Goal: Transaction & Acquisition: Purchase product/service

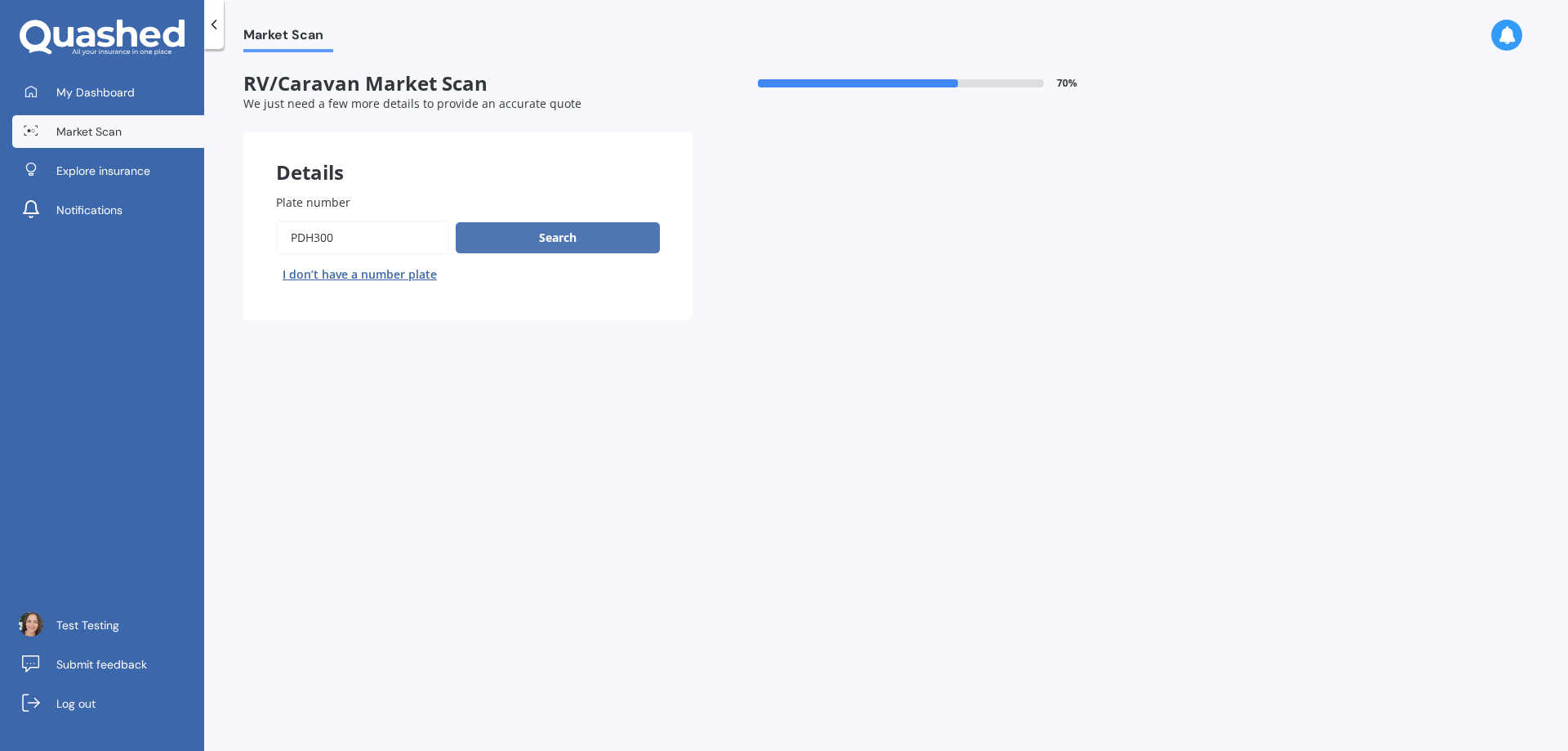
click at [562, 245] on button "Search" at bounding box center [557, 237] width 204 height 31
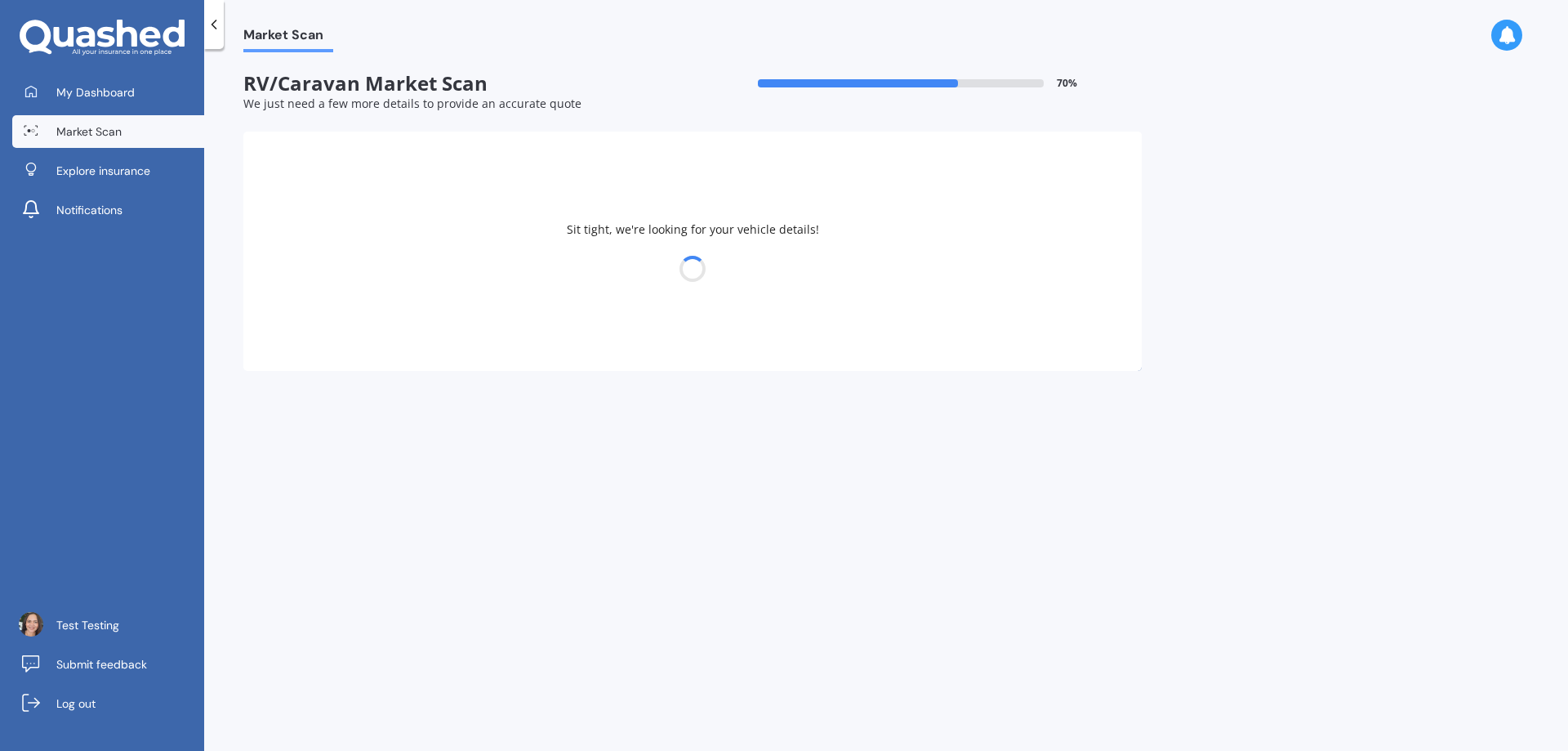
select select "FORD"
select select "TRANSIT"
select select "20"
select select "02"
select select "1956"
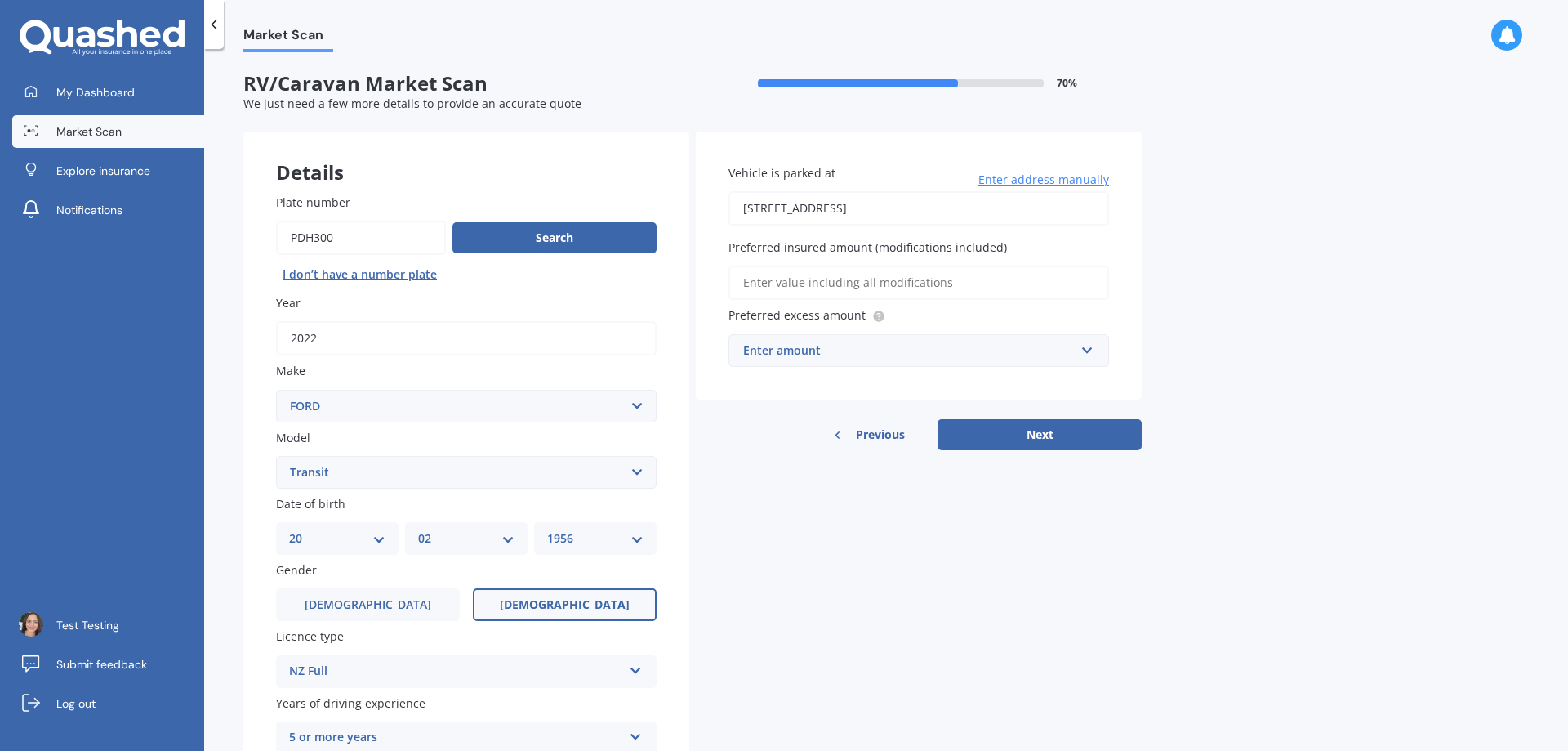
click at [837, 586] on div "Details Plate number Search I don’t have a number plate Year [DATE] Make Select…" at bounding box center [693, 492] width 899 height 721
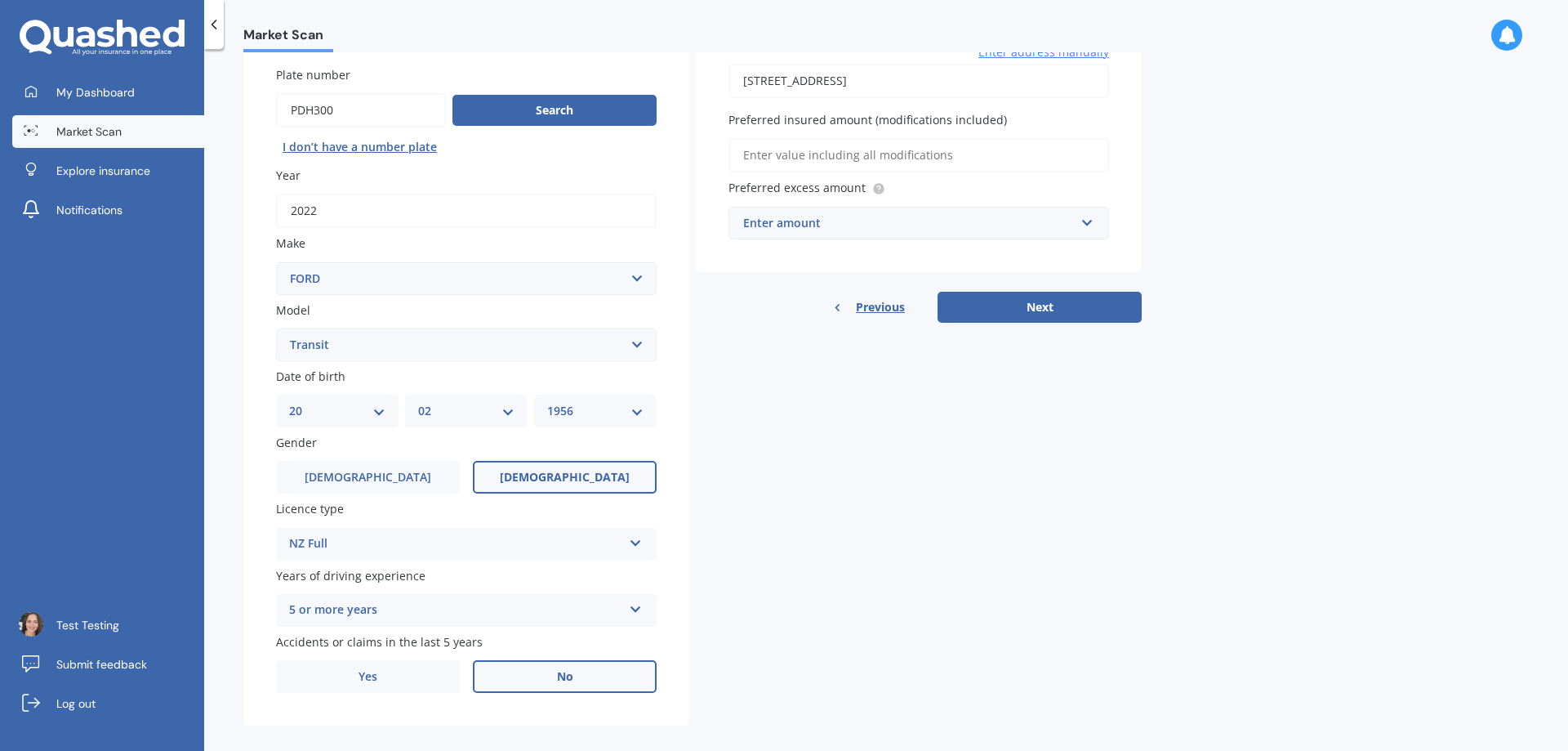
scroll to position [145, 0]
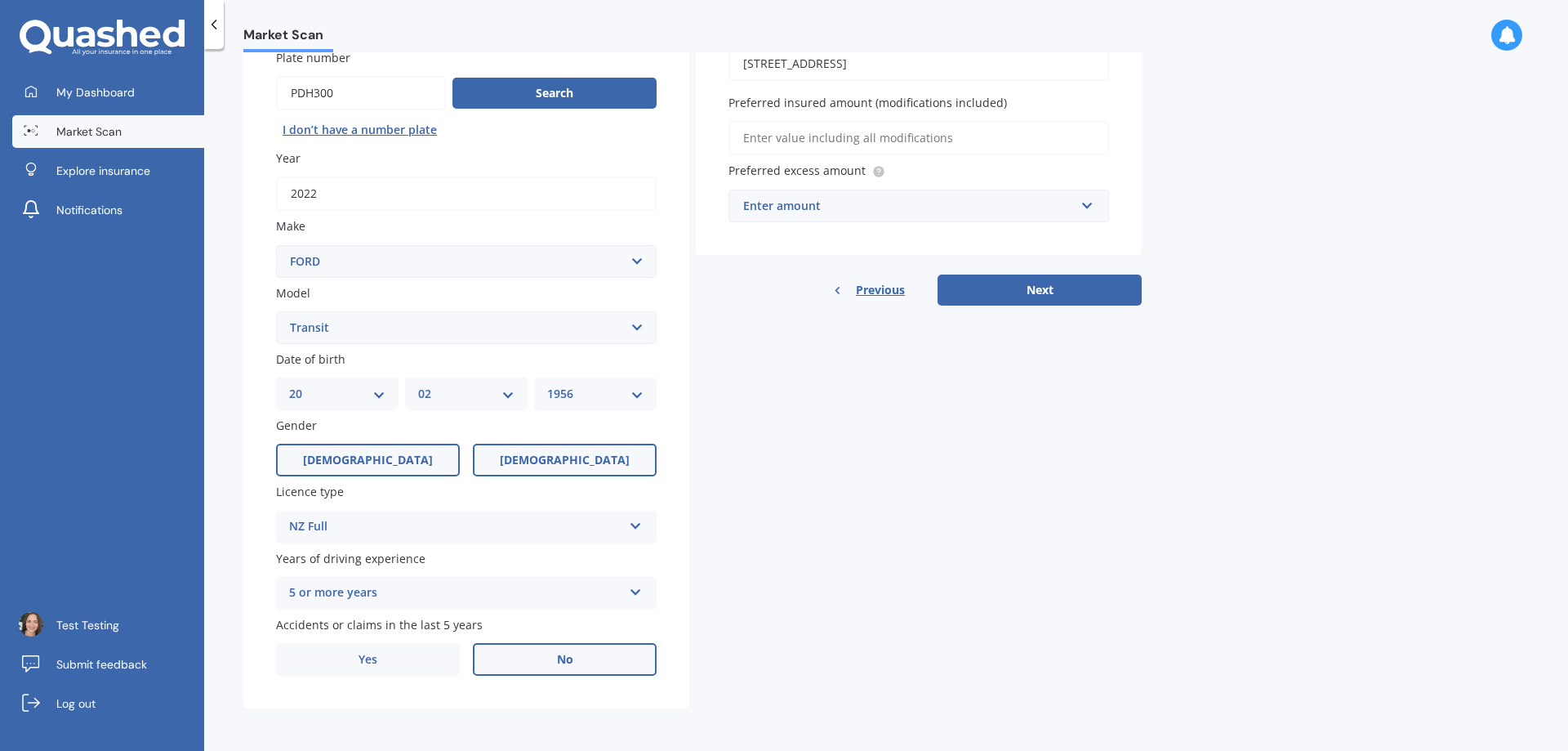
click at [411, 476] on label "[DEMOGRAPHIC_DATA]" at bounding box center [368, 460] width 184 height 33
click at [0, 0] on input "[DEMOGRAPHIC_DATA]" at bounding box center [0, 0] width 0 height 0
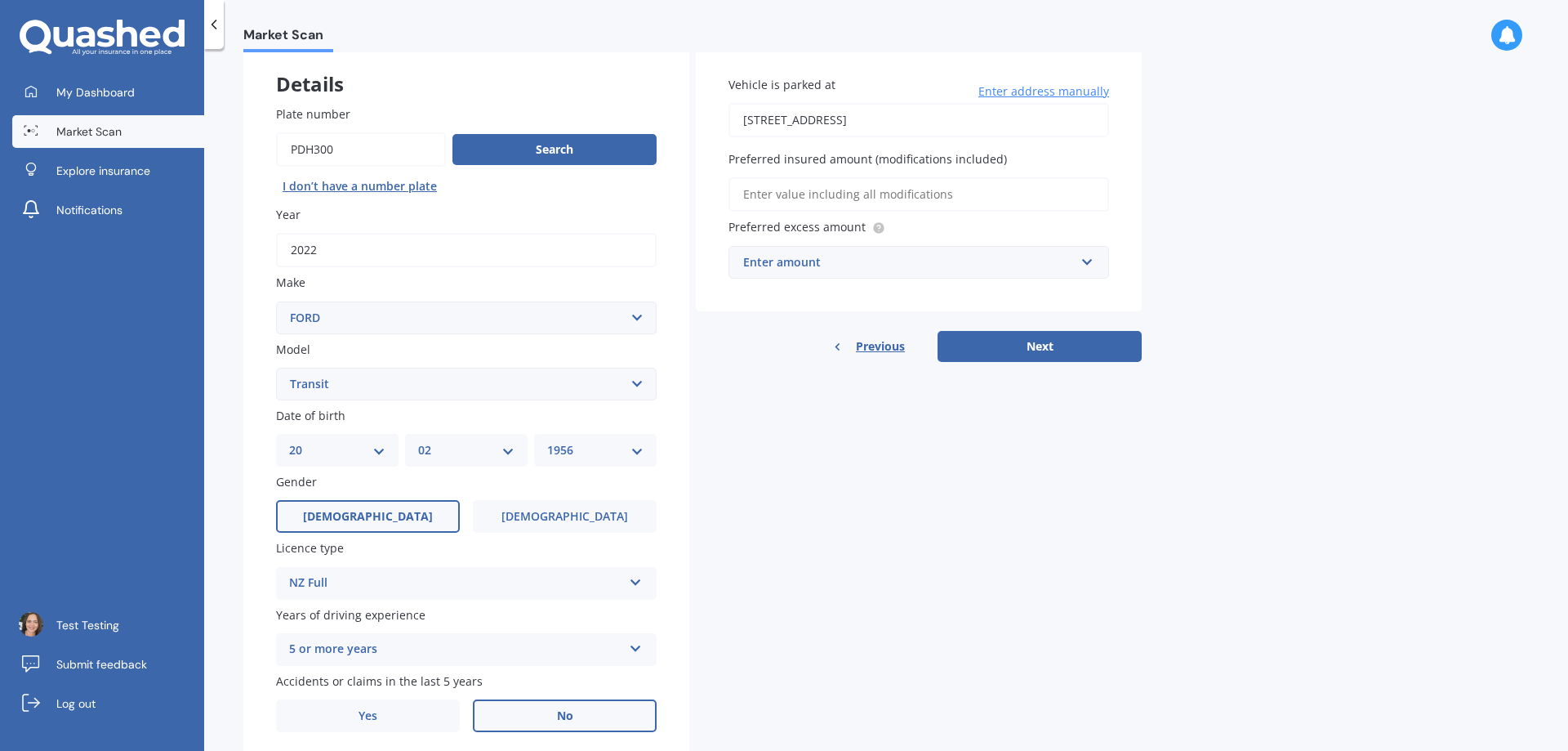
scroll to position [0, 0]
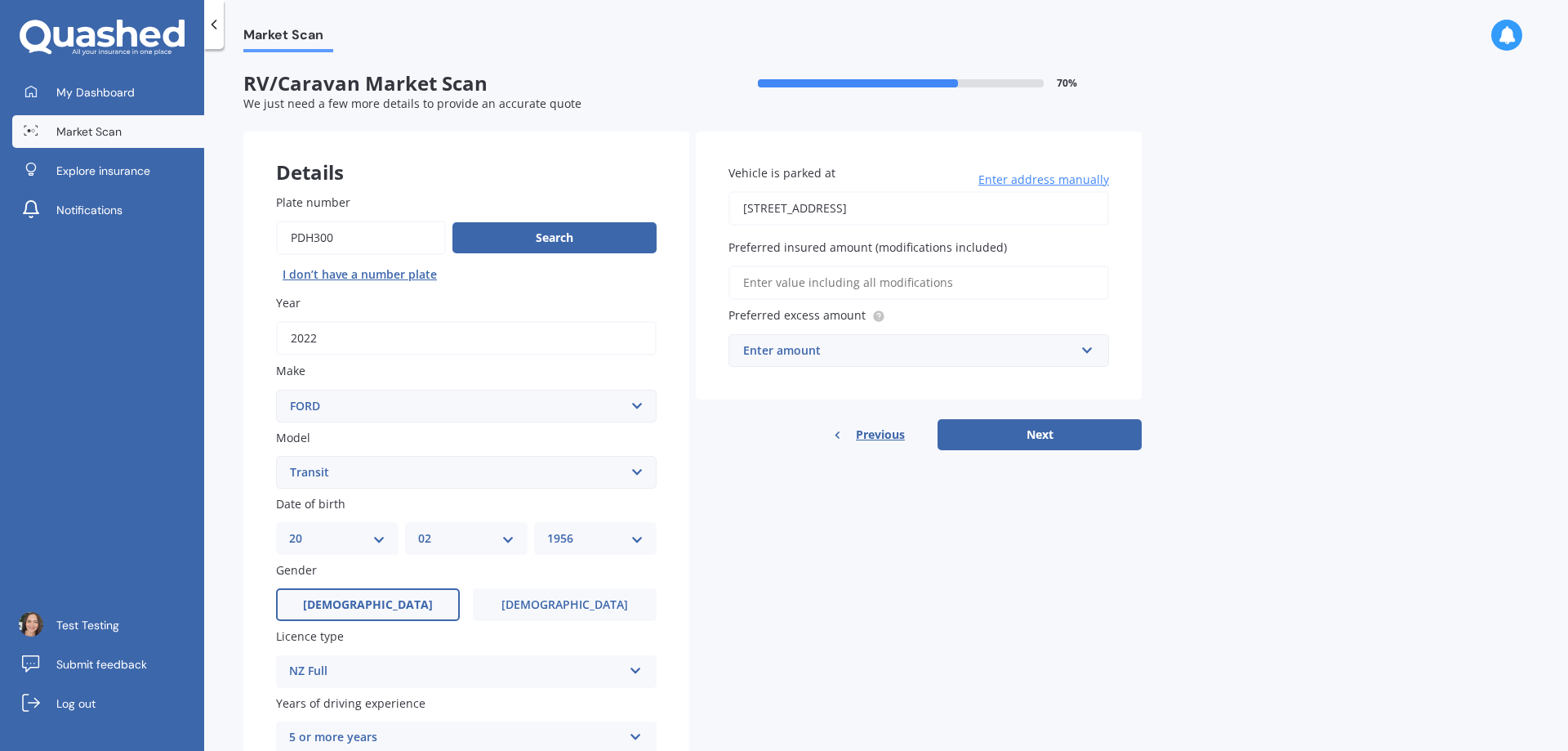
click at [779, 281] on input "Preferred insured amount (modifications included)" at bounding box center [919, 283] width 380 height 34
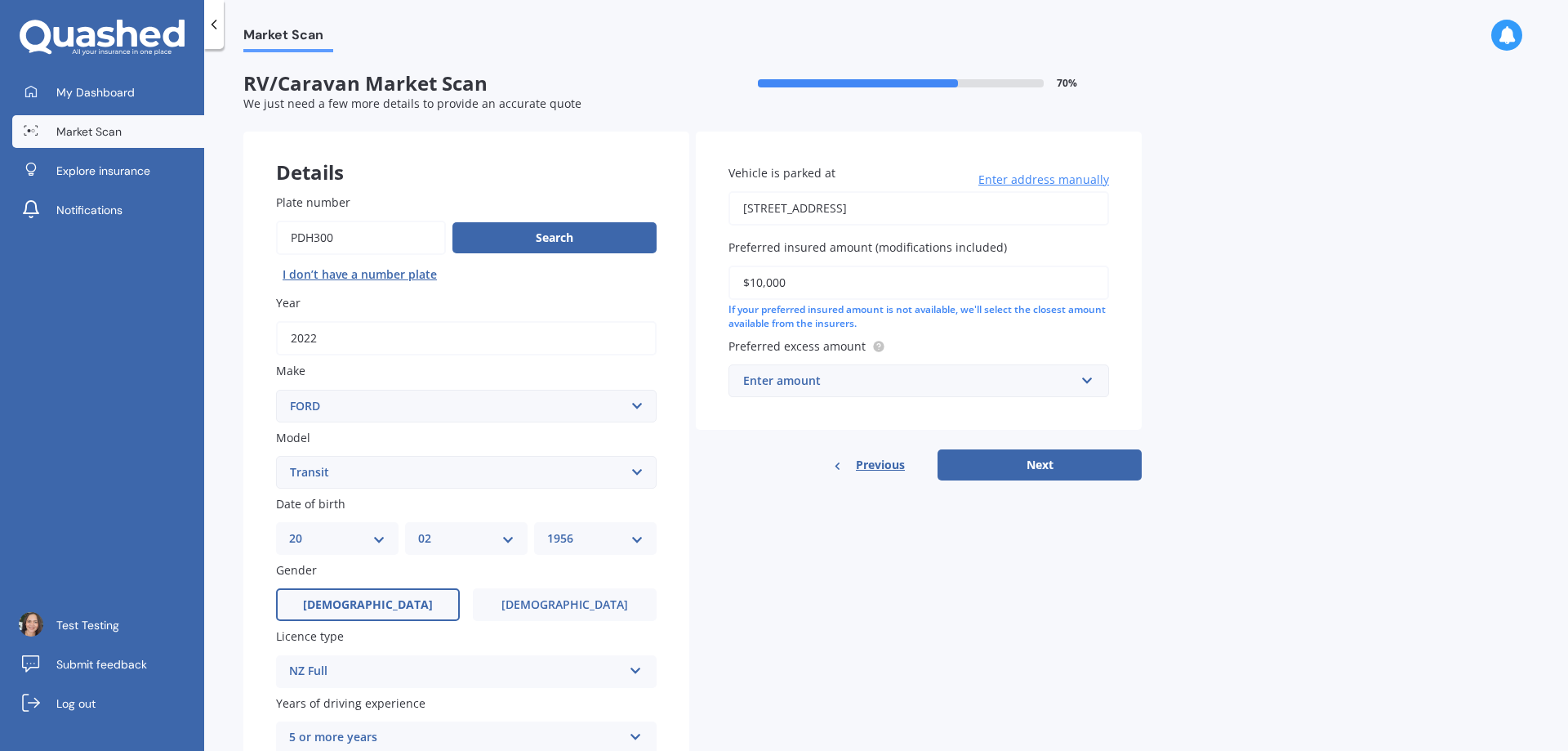
type input "$10,000"
click at [758, 409] on span "$500" at bounding box center [755, 410] width 26 height 15
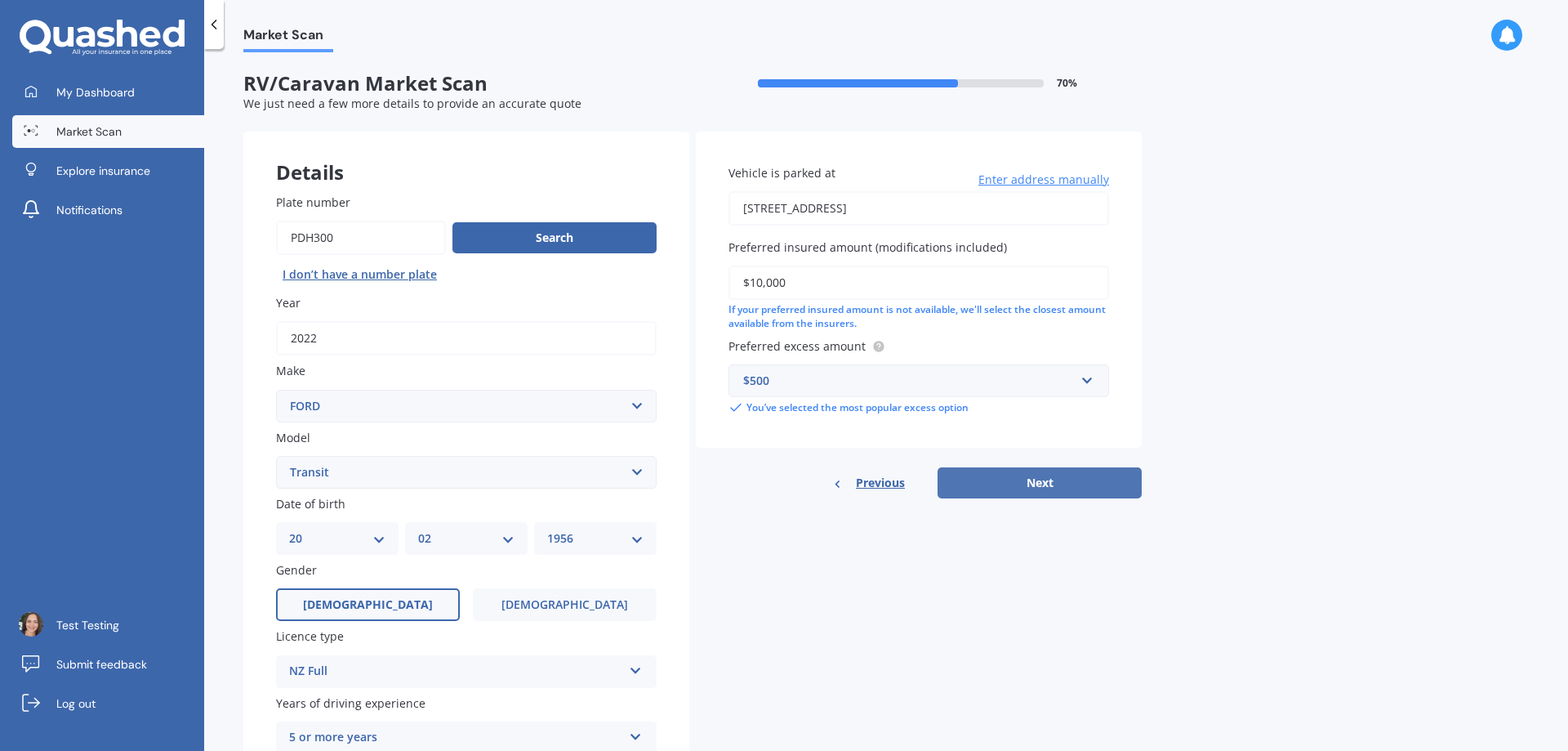
click at [991, 487] on button "Next" at bounding box center [1039, 483] width 204 height 31
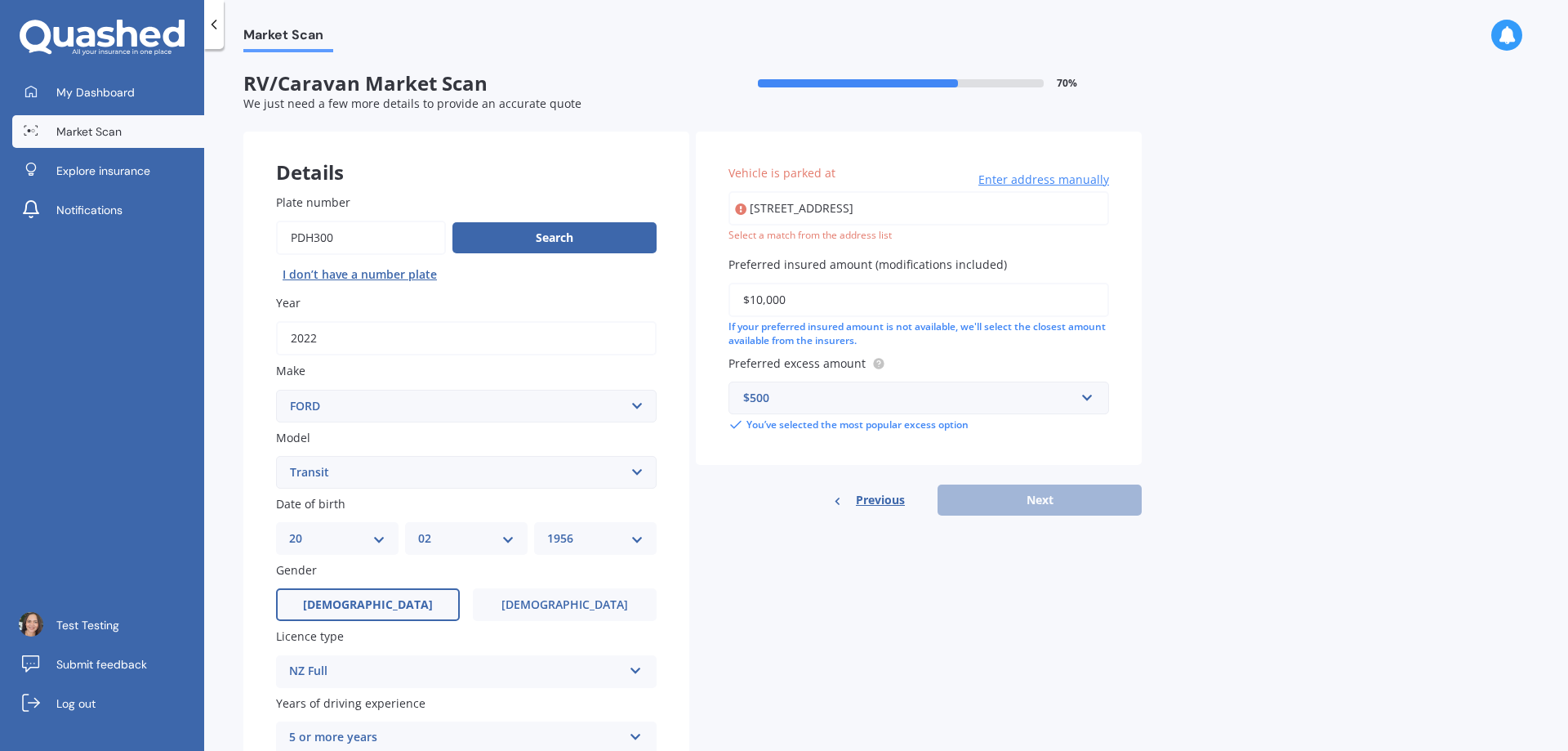
type input "[STREET_ADDRESS]"
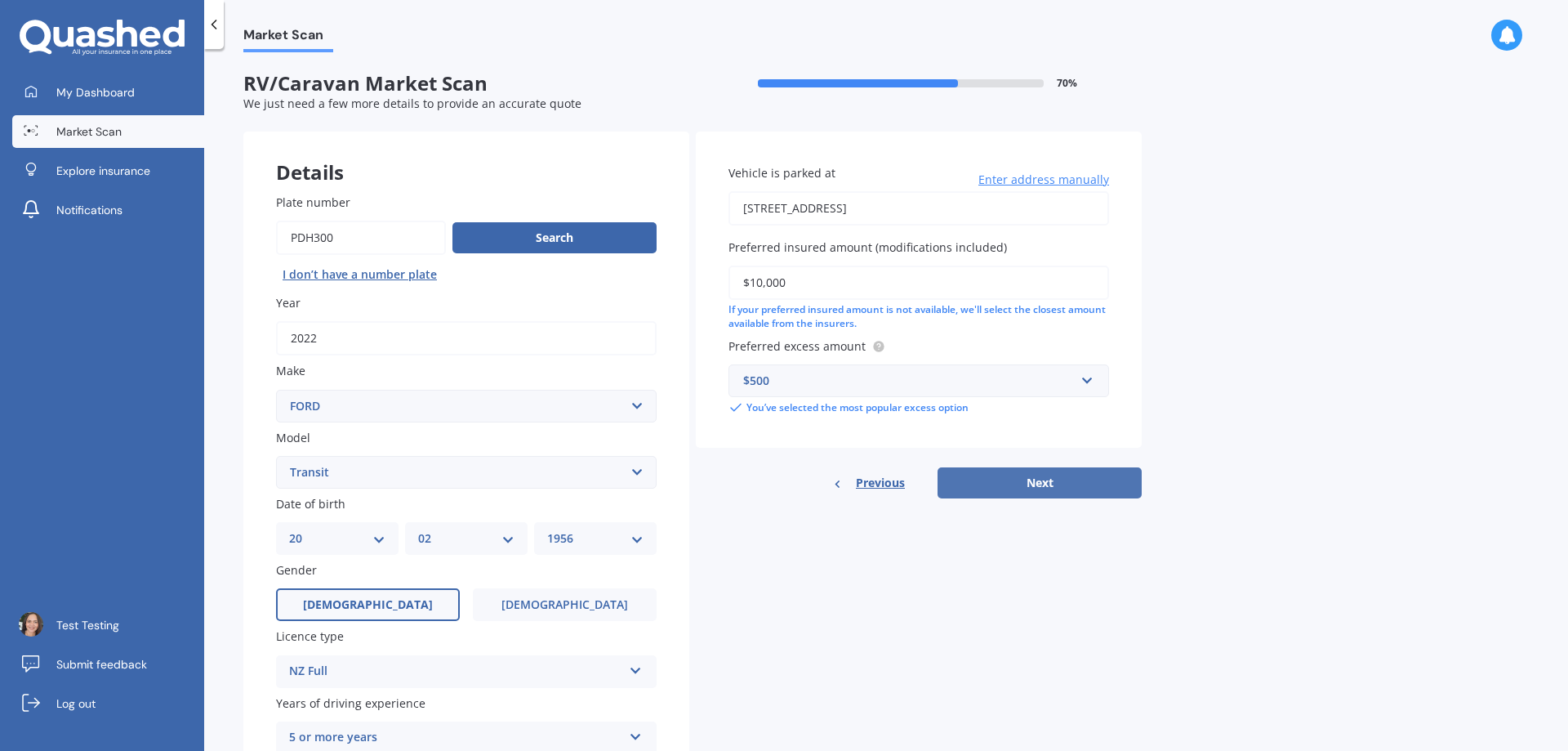
click at [1078, 492] on button "Next" at bounding box center [1039, 483] width 204 height 31
select select "20"
select select "02"
select select "1956"
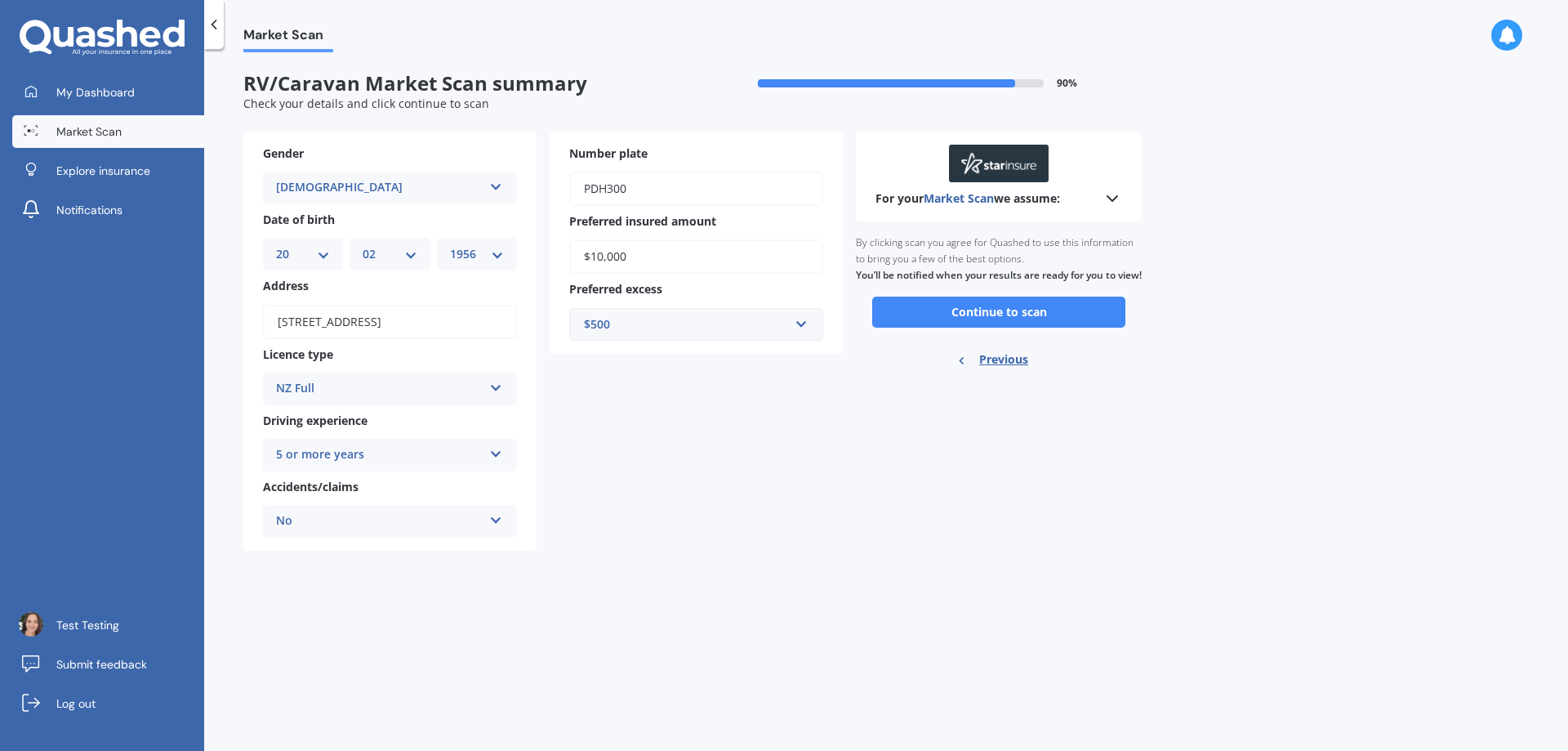
click at [1078, 492] on div "For your Market Scan we assume: Ready to go By clicking scan you agree for Quas…" at bounding box center [999, 341] width 286 height 419
click at [963, 325] on button "Continue to scan" at bounding box center [999, 312] width 254 height 31
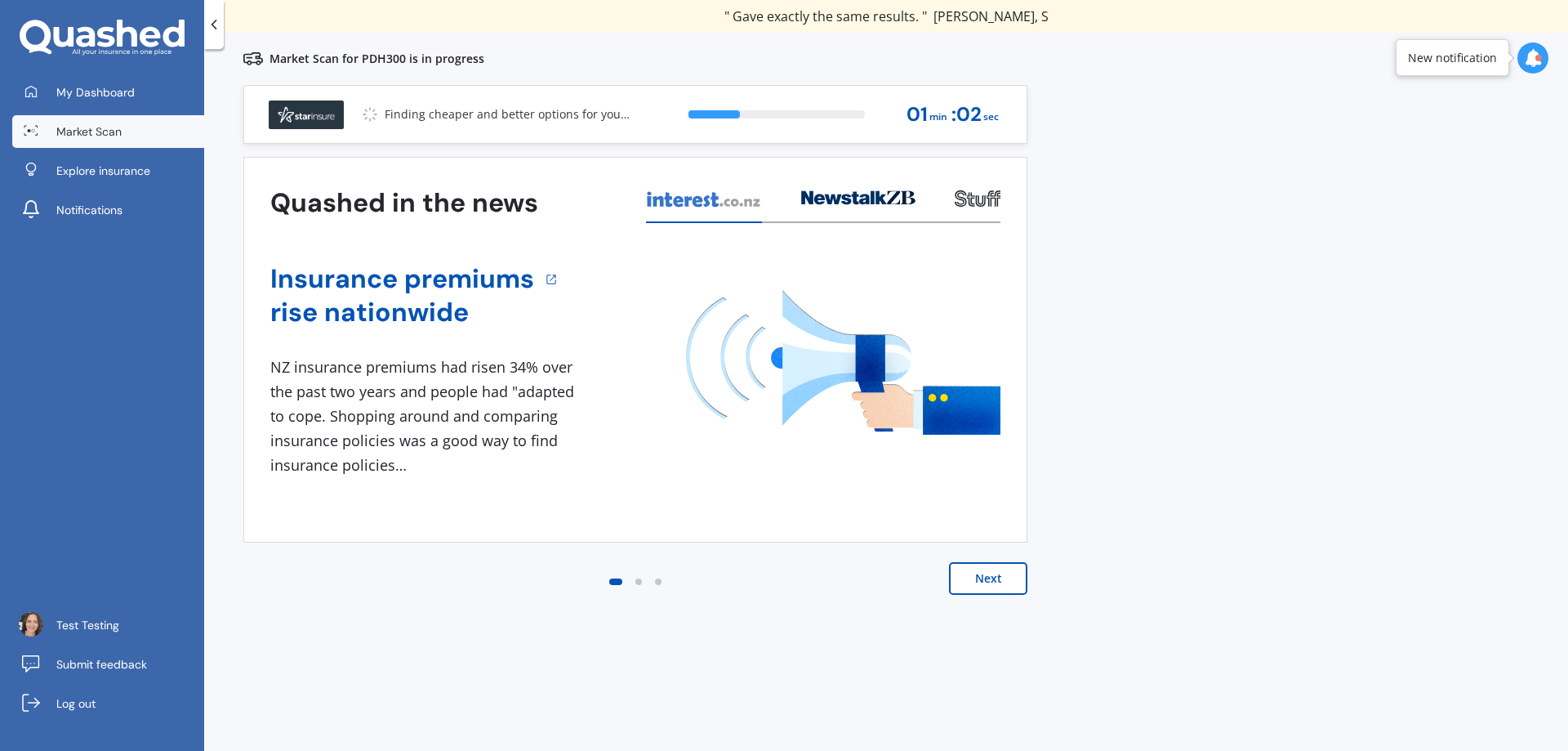
click at [969, 588] on button "Next" at bounding box center [988, 578] width 79 height 33
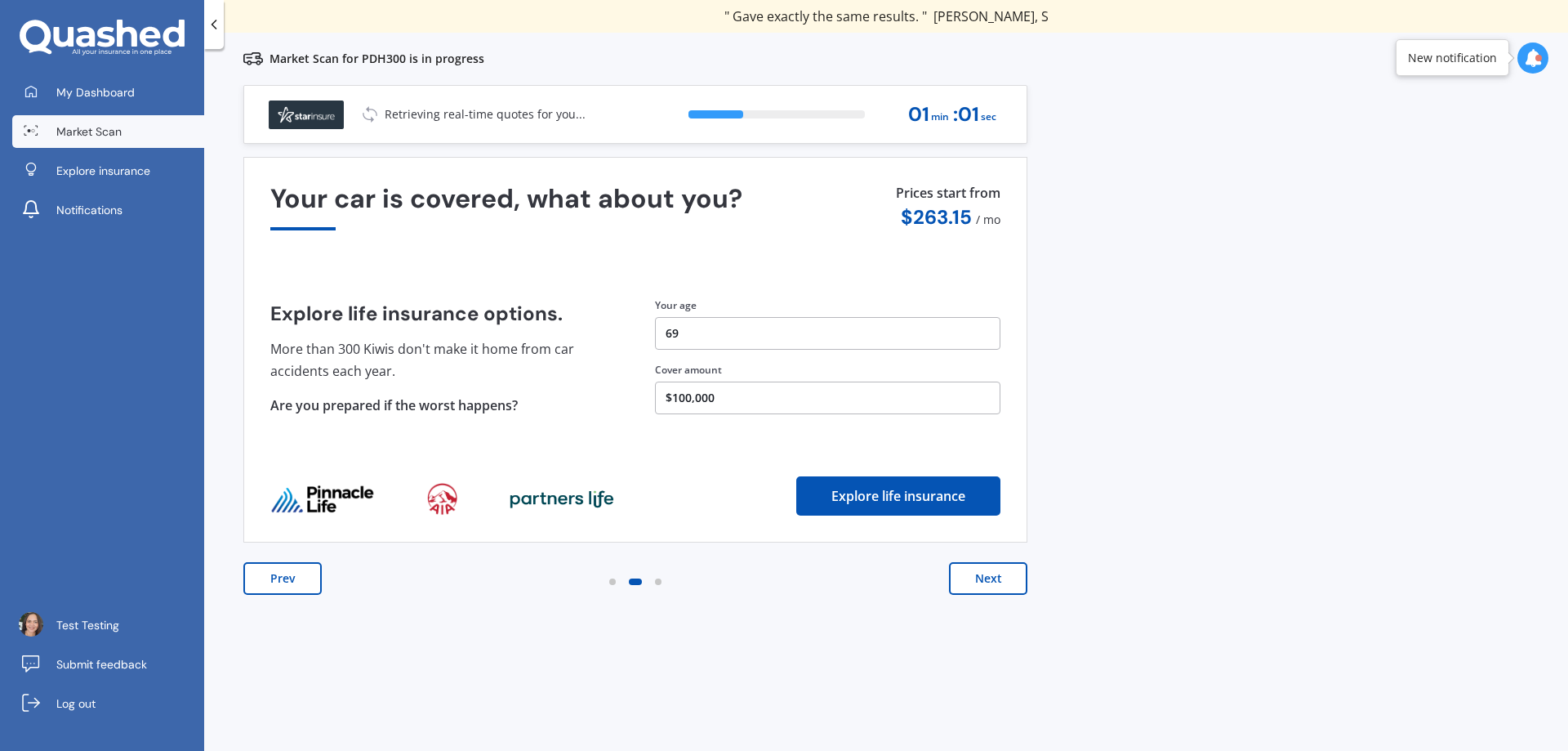
click at [969, 588] on button "Next" at bounding box center [988, 578] width 79 height 33
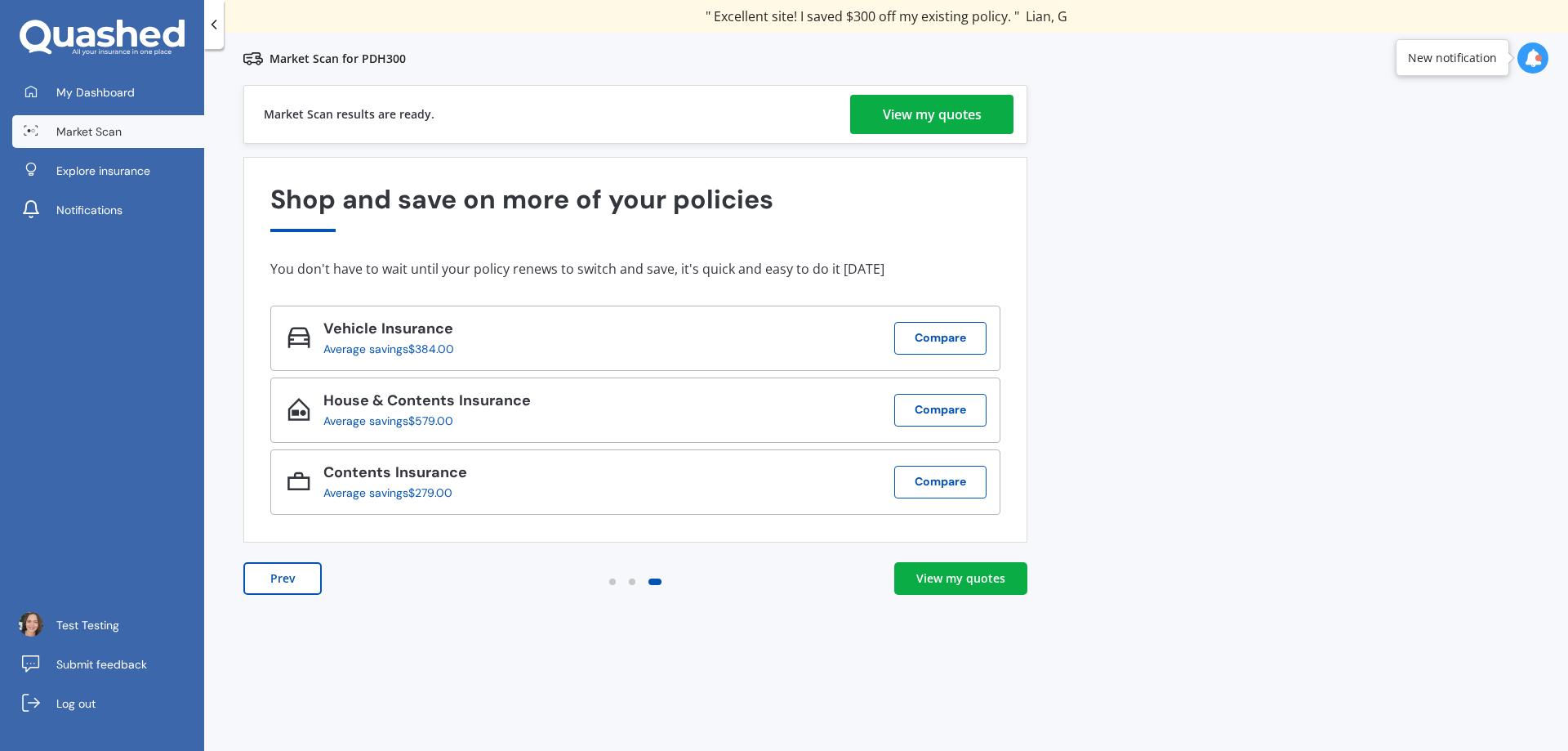
click at [901, 123] on div "View my quotes" at bounding box center [932, 114] width 99 height 39
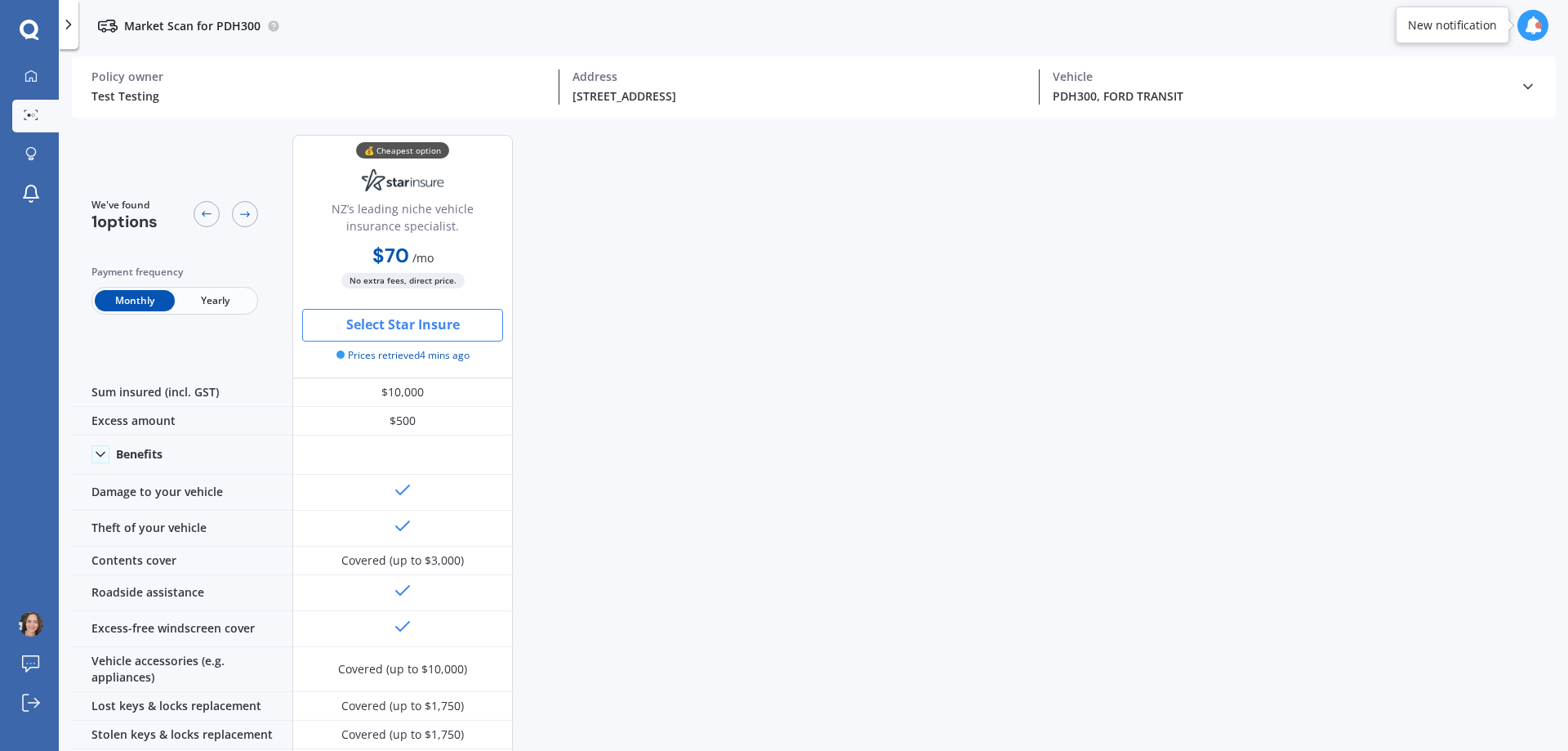
click at [414, 323] on button "Select Star Insure" at bounding box center [403, 325] width 201 height 33
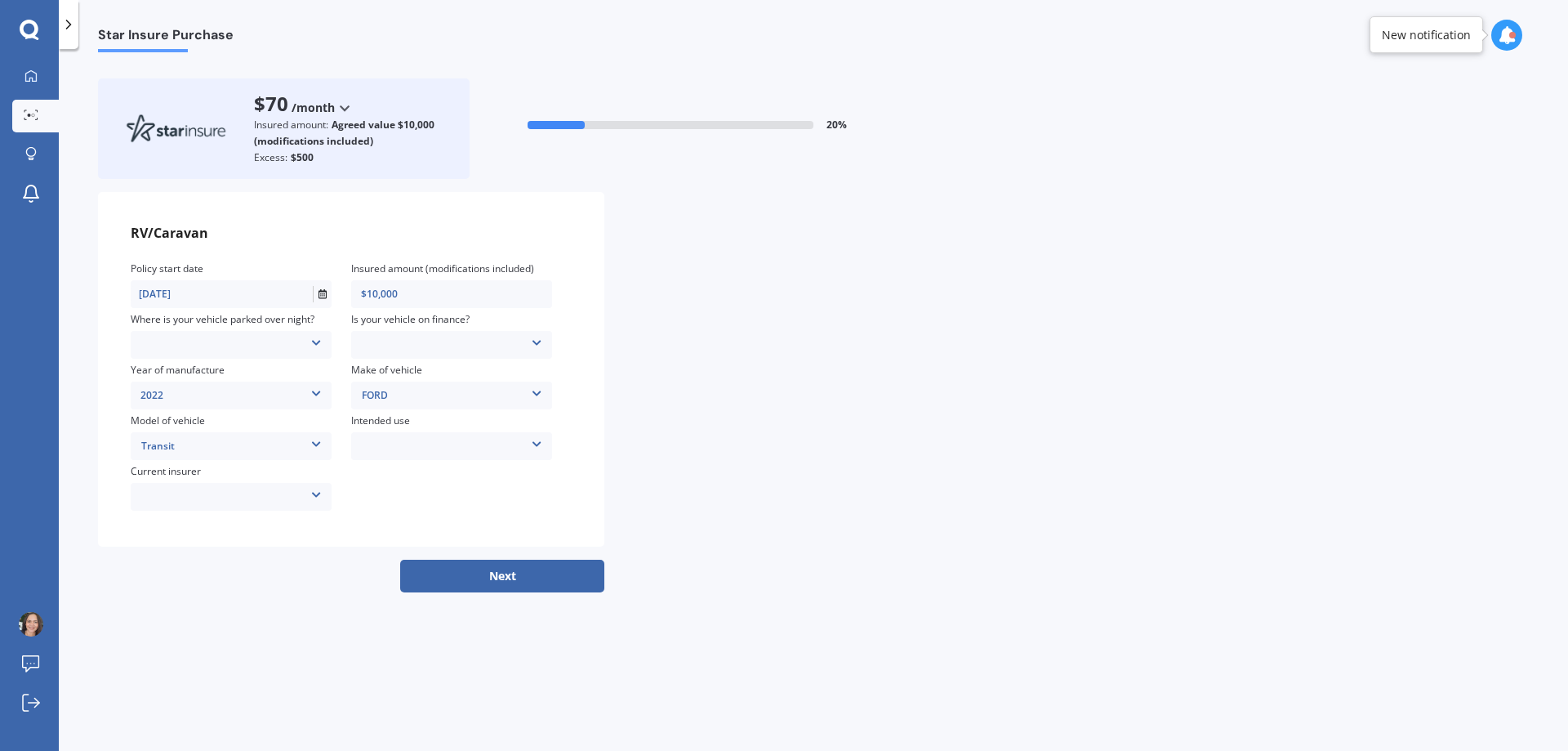
click at [528, 573] on button "Next" at bounding box center [502, 576] width 204 height 33
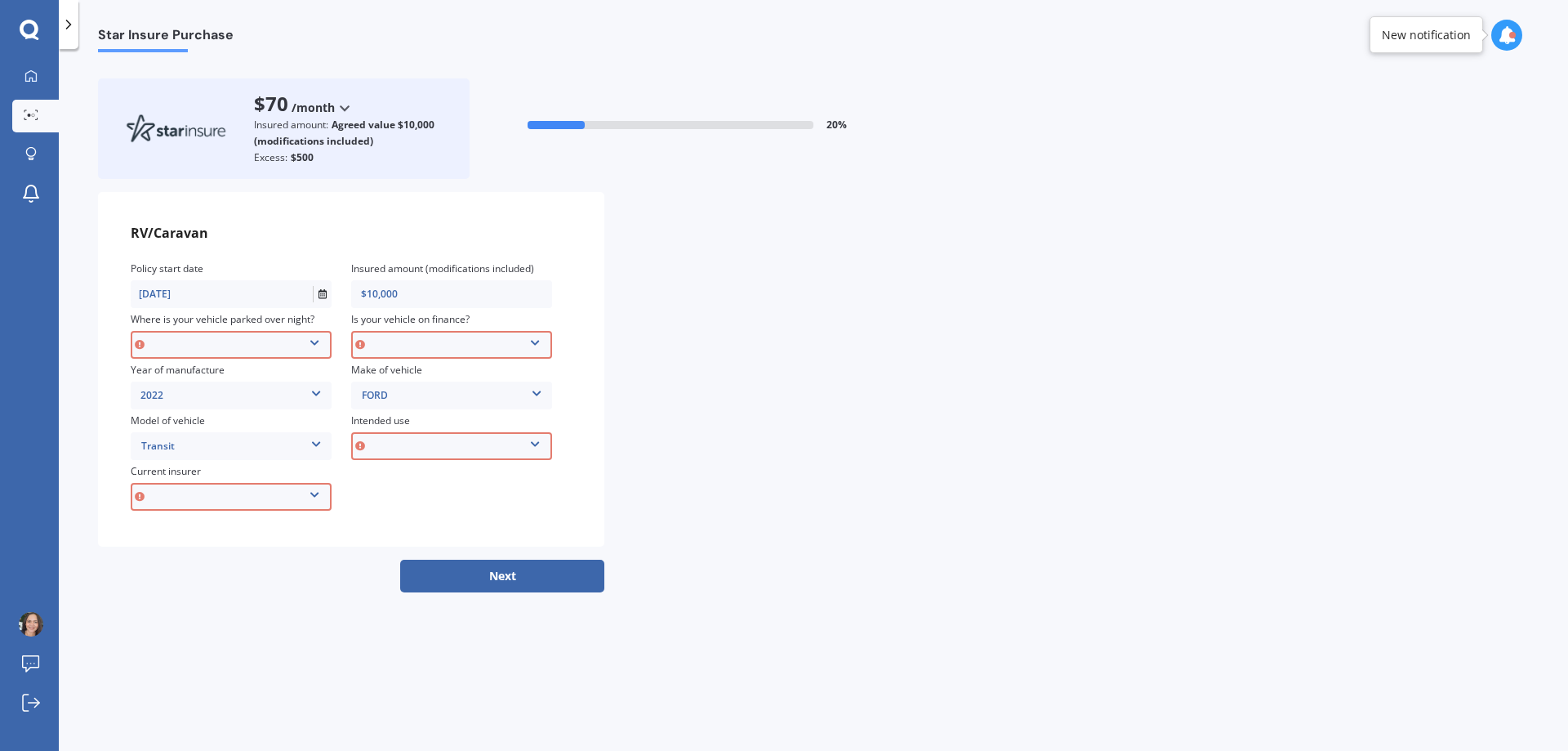
click at [225, 344] on div "Locked Garage Storage unit Carport Locked shed ‘behind’ house Driveway Streetsi…" at bounding box center [231, 345] width 197 height 18
click at [163, 469] on div "Driveway" at bounding box center [235, 481] width 203 height 28
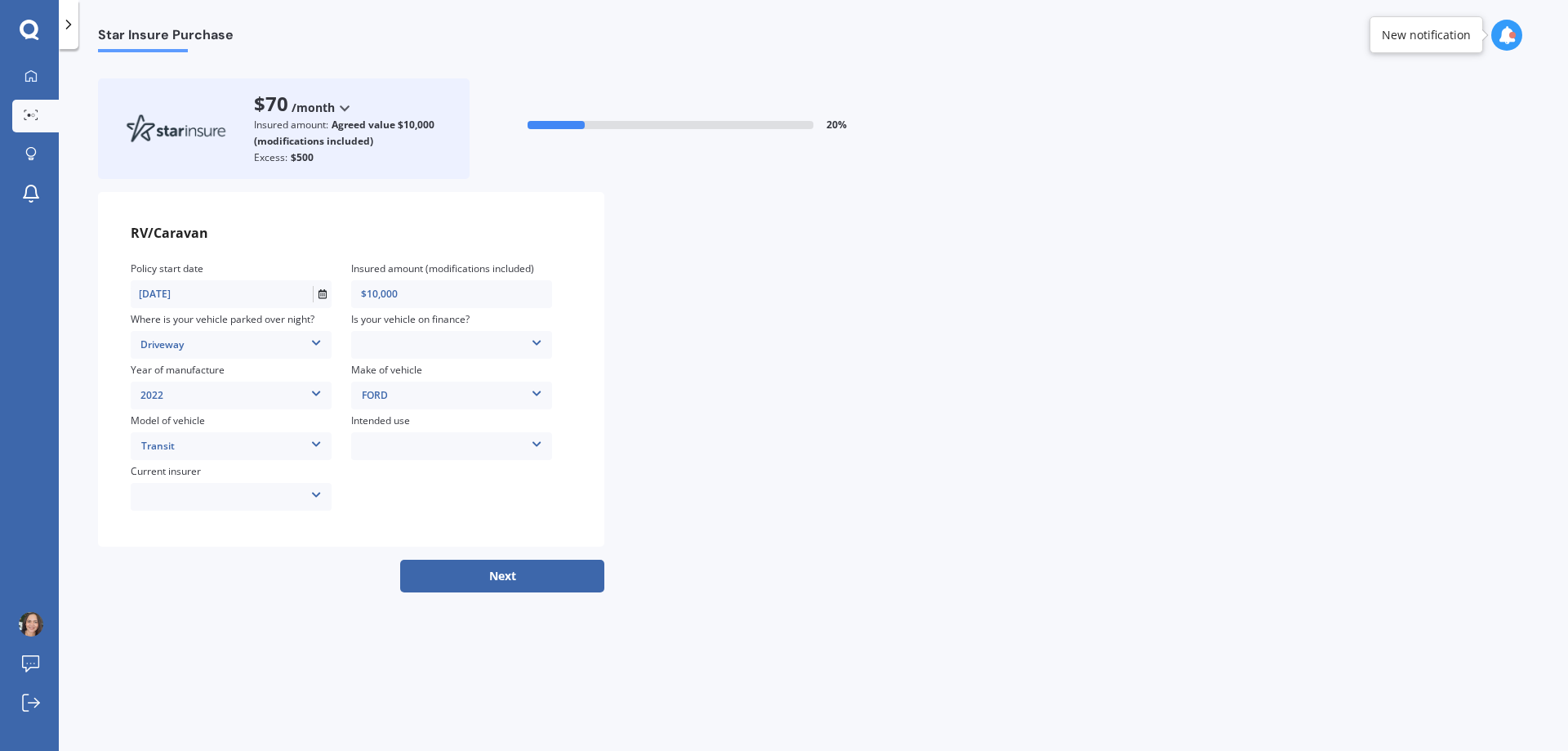
click at [182, 490] on div "AAI AMI IAG - NZI/State [PERSON_NAME] Vero Unknown Other insurer Ando Star Insu…" at bounding box center [231, 496] width 201 height 18
click at [190, 640] on div "None" at bounding box center [231, 640] width 199 height 28
click at [427, 346] on div "No Yes" at bounding box center [452, 345] width 201 height 18
click at [414, 374] on div "No" at bounding box center [452, 370] width 199 height 28
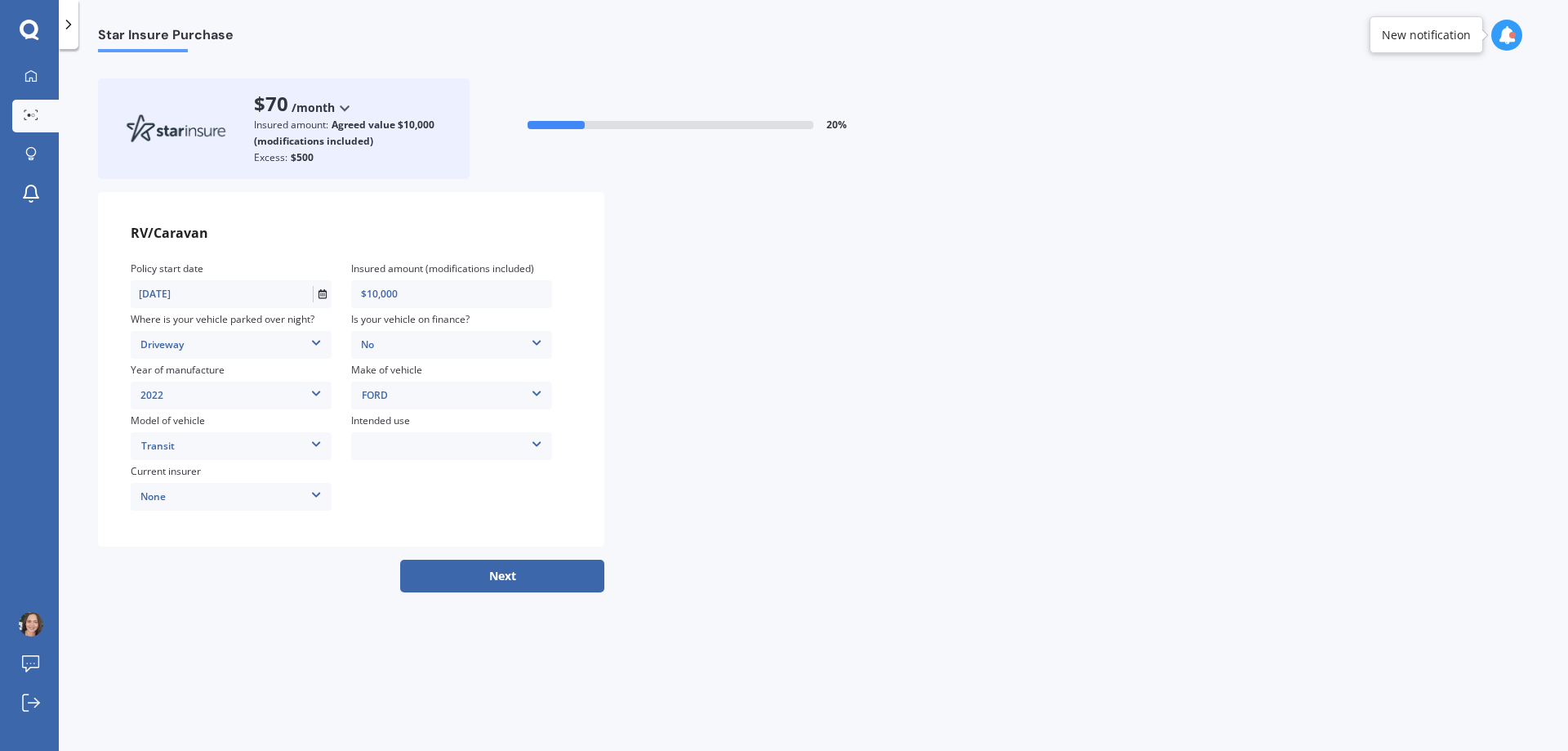
click at [418, 434] on div "Weekend Use Holiday/Sporadic use Full time / live in travel Storage/Restoration…" at bounding box center [452, 446] width 201 height 28
click at [416, 433] on div "Weekend Use Holiday/Sporadic use Full time / live in travel Storage/Restoration…" at bounding box center [452, 446] width 201 height 28
click at [411, 440] on div "Weekend Use Holiday/Sporadic use Full time / live in travel Storage/Restoration…" at bounding box center [452, 446] width 201 height 18
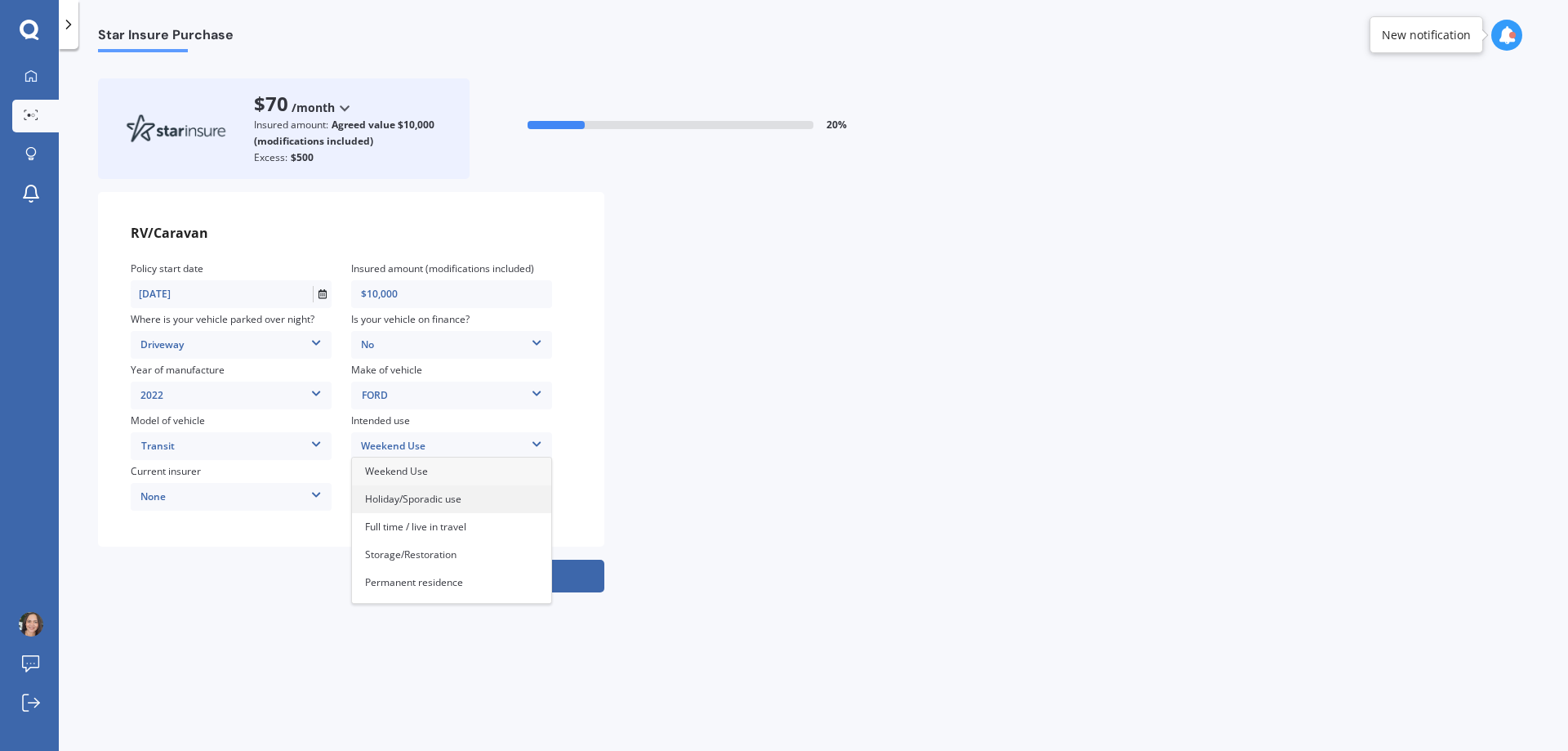
click at [409, 497] on span "Holiday/Sporadic use" at bounding box center [413, 498] width 96 height 14
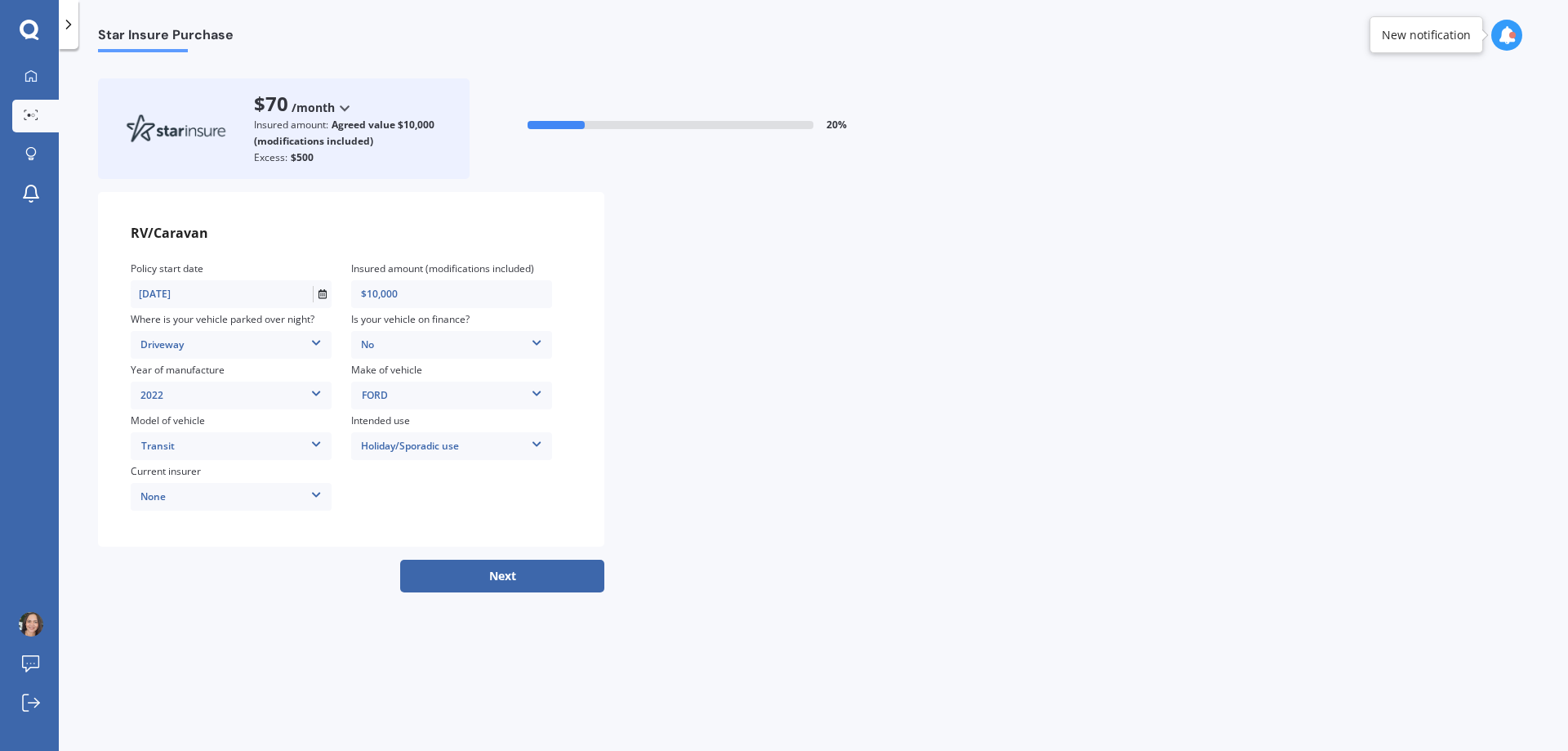
drag, startPoint x: 493, startPoint y: 581, endPoint x: 541, endPoint y: 478, distance: 113.6
click at [494, 581] on button "Next" at bounding box center [502, 576] width 204 height 33
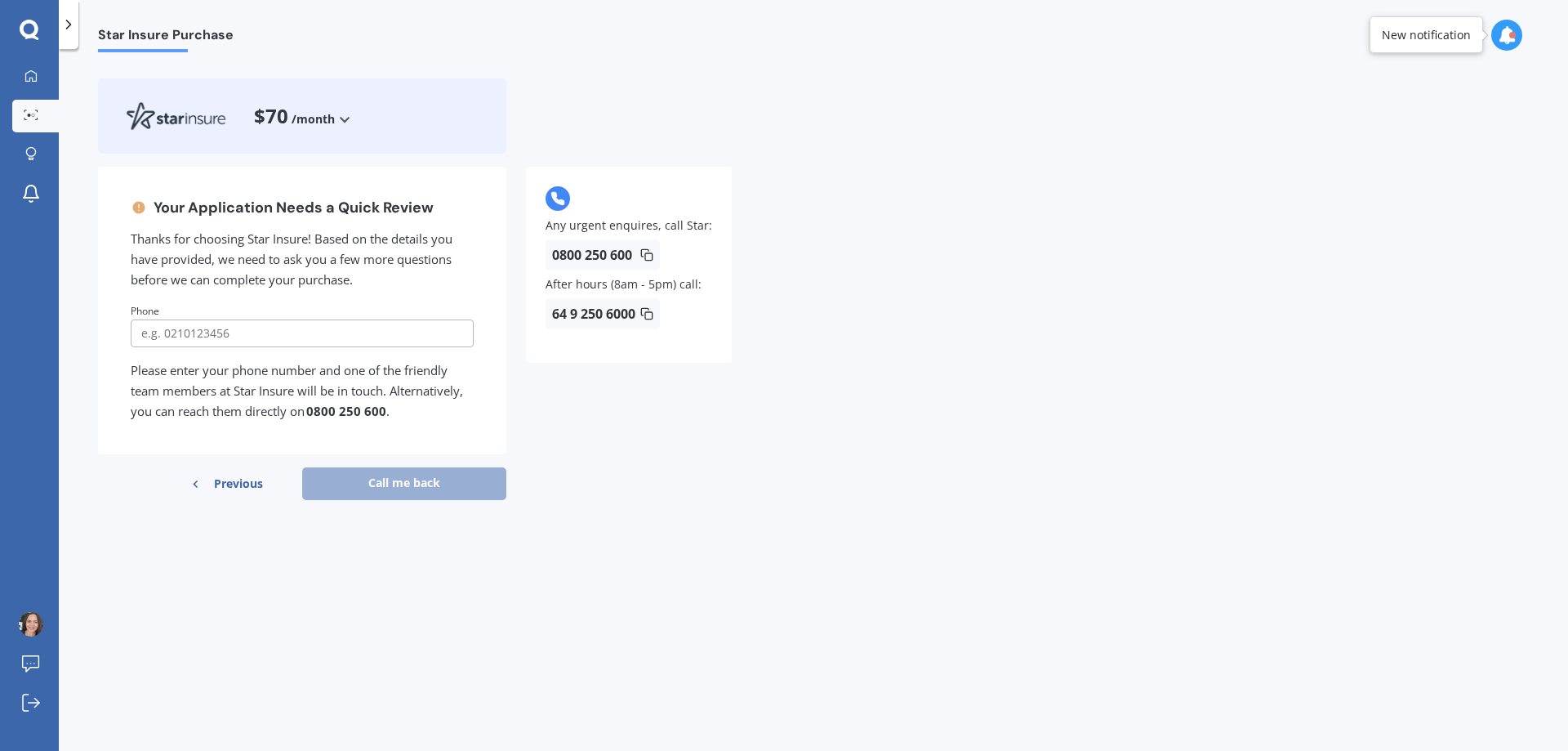
click at [864, 508] on div "Your Application Needs a Quick Review Thanks for choosing Star Insure! Based on…" at bounding box center [813, 340] width 1431 height 346
click at [220, 486] on span "Previous" at bounding box center [238, 483] width 49 height 24
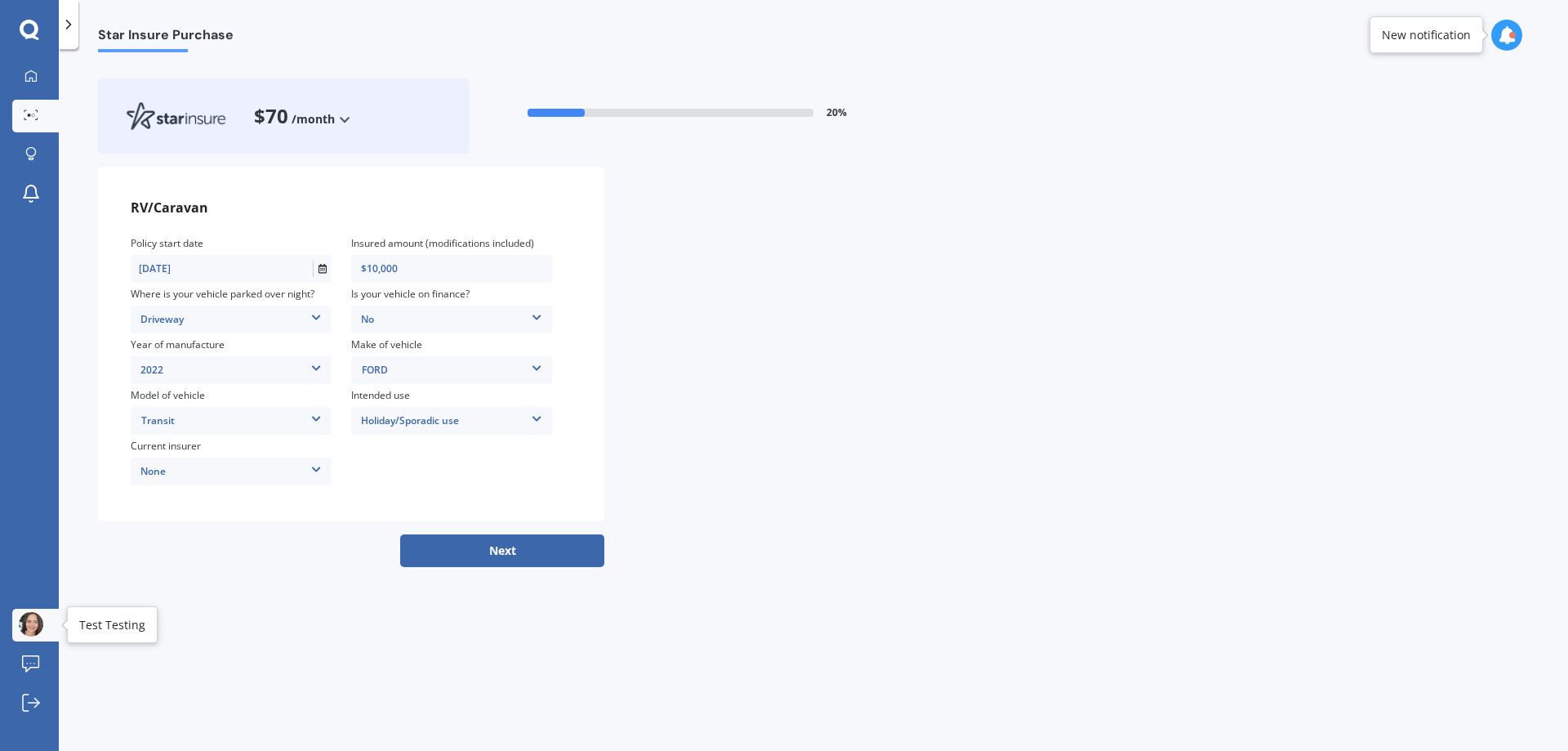
click at [35, 617] on img at bounding box center [31, 623] width 24 height 24
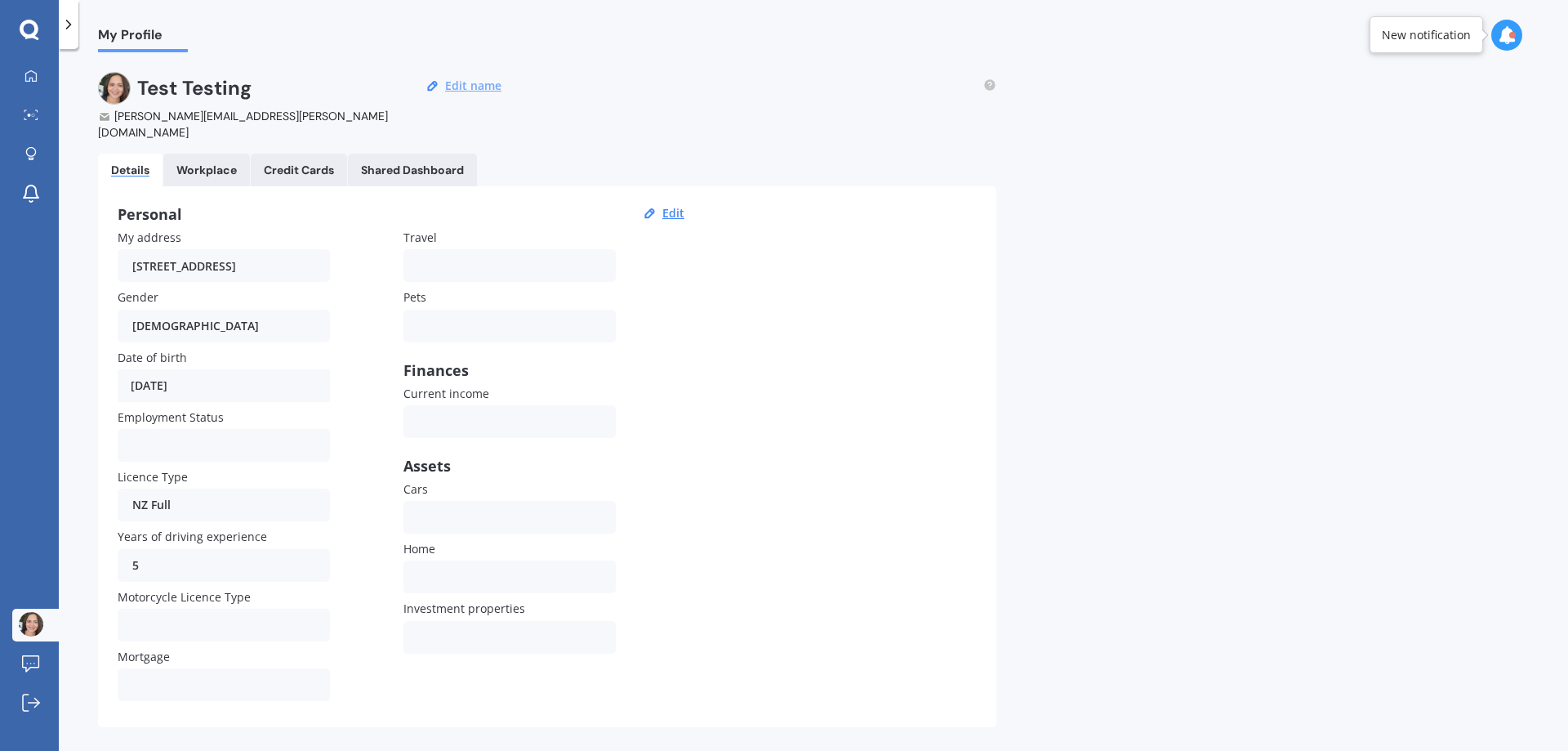
click at [485, 84] on button "Edit name" at bounding box center [473, 86] width 66 height 14
click at [239, 87] on input "Test" at bounding box center [207, 88] width 140 height 33
type input "Testing"
type input "Test"
click at [208, 117] on div "[PERSON_NAME][EMAIL_ADDRESS][PERSON_NAME][DOMAIN_NAME]" at bounding box center [261, 124] width 326 height 33
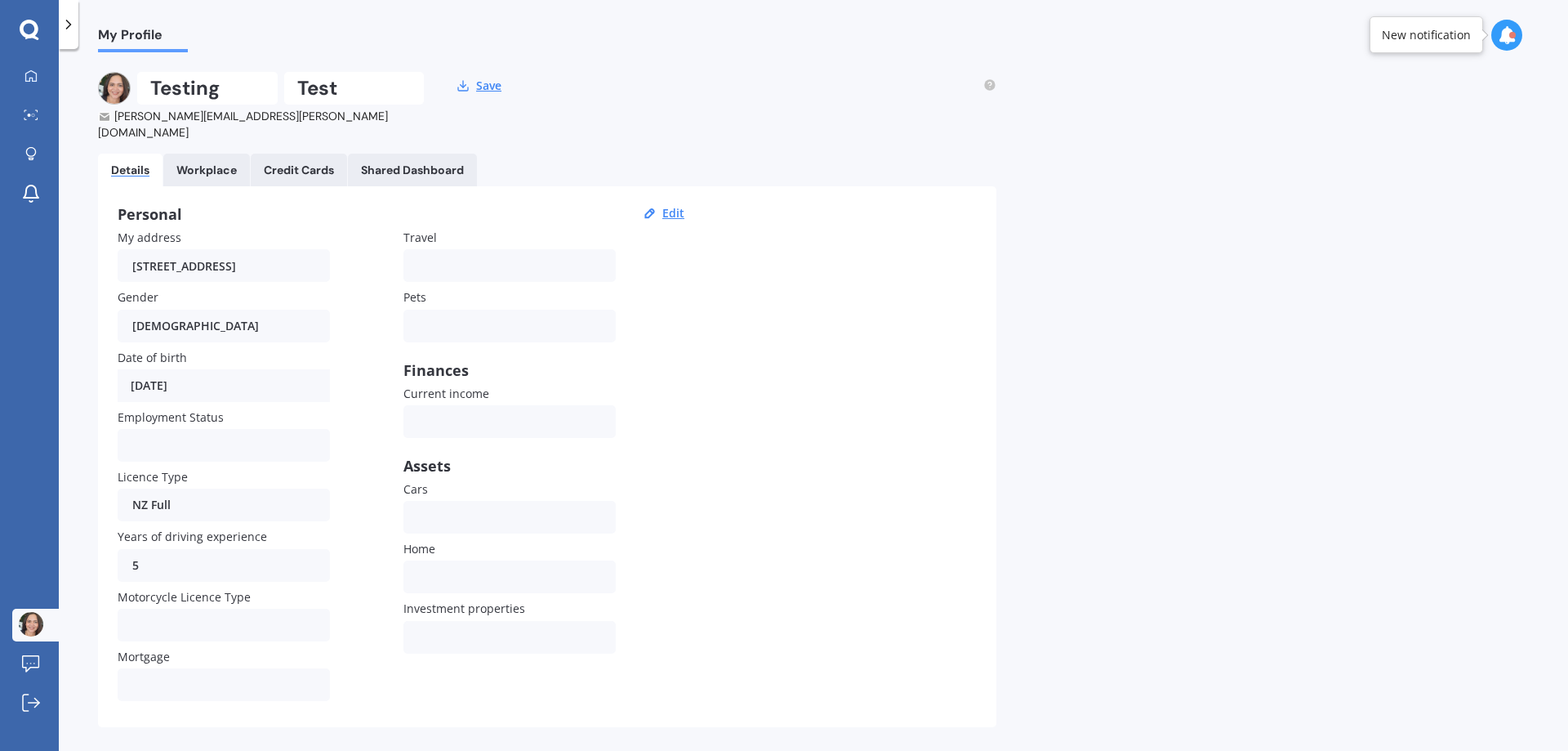
click at [212, 116] on div "[PERSON_NAME][EMAIL_ADDRESS][PERSON_NAME][DOMAIN_NAME]" at bounding box center [261, 124] width 326 height 33
click at [722, 394] on div "Personal Edit My address [STREET_ADDRESS][PERSON_NAME] Gender [DEMOGRAPHIC_DATA…" at bounding box center [547, 457] width 899 height 541
click at [209, 370] on div "[DATE]" at bounding box center [224, 386] width 212 height 33
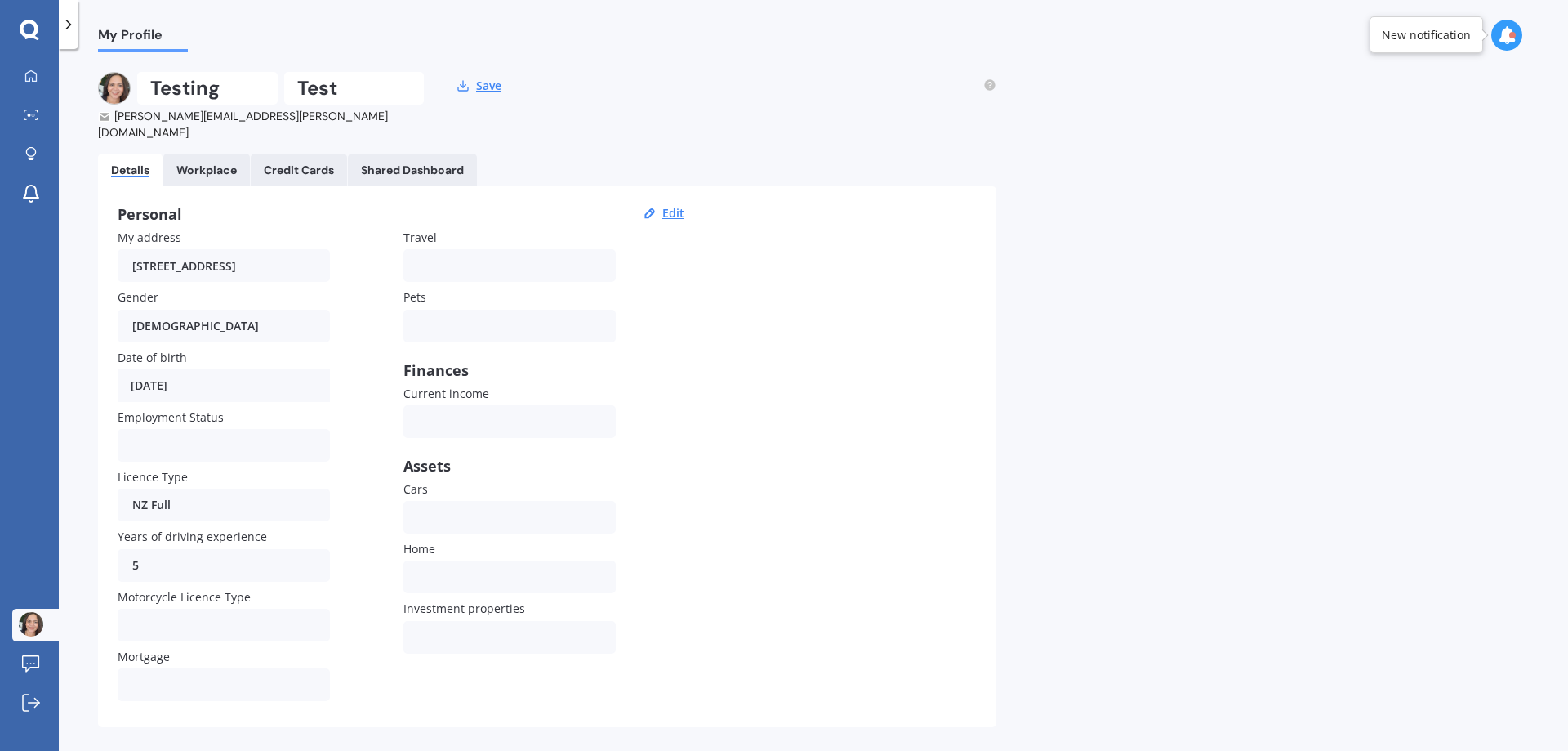
click at [189, 370] on div "[DATE]" at bounding box center [224, 386] width 212 height 33
click at [667, 206] on button "Edit" at bounding box center [673, 213] width 32 height 14
select select "20"
select select "02"
click at [299, 372] on select "YYYY 2009 2008 2007 2006 2005 2004 2003 2002 2001 2000 1999 1998 1997 1996 1995…" at bounding box center [296, 385] width 63 height 29
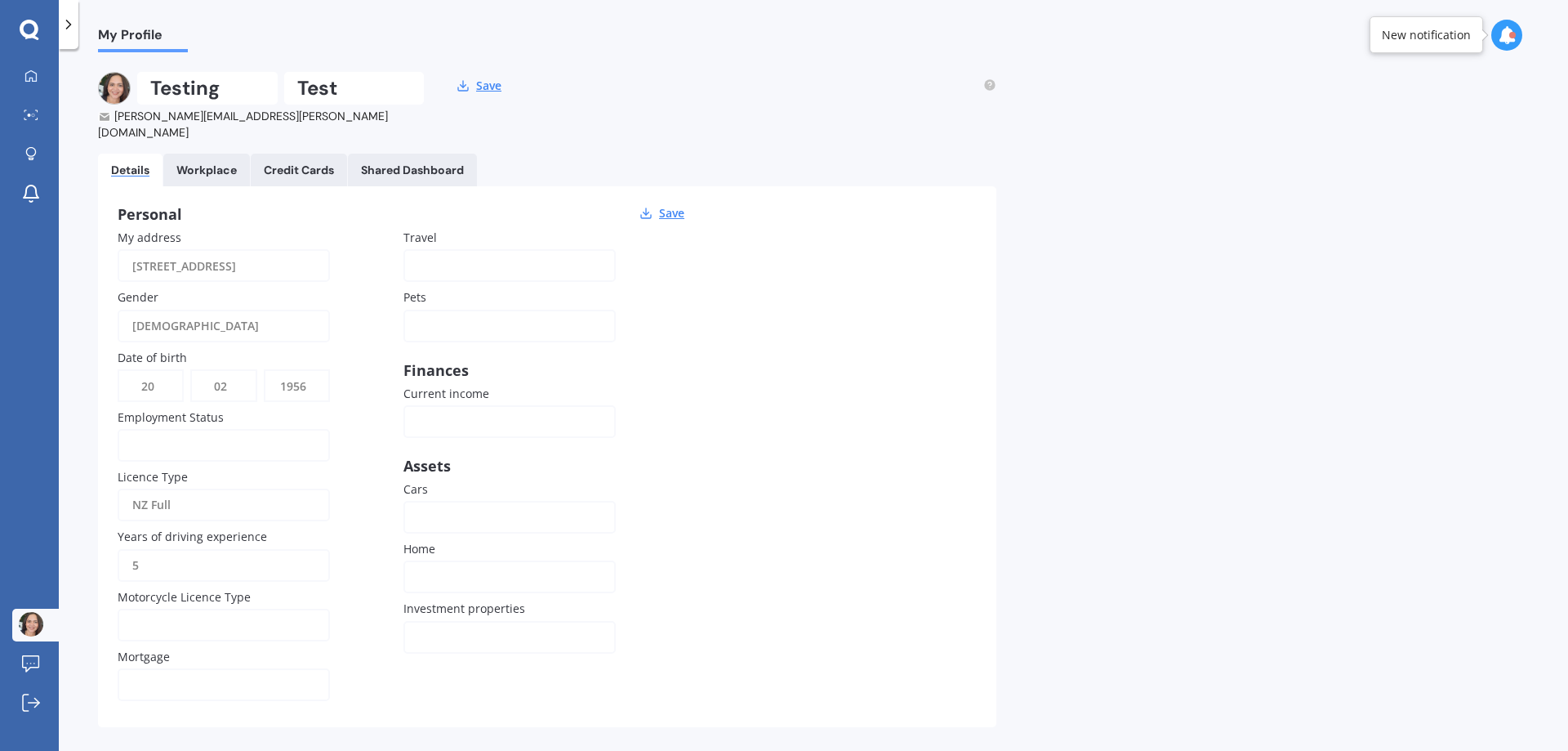
select select "1961"
click at [265, 371] on select "YYYY 2009 2008 2007 2006 2005 2004 2003 2002 2001 2000 1999 1998 1997 1996 1995…" at bounding box center [296, 385] width 63 height 29
click at [648, 472] on div "My address [STREET_ADDRESS] Gender [DEMOGRAPHIC_DATA] [DEMOGRAPHIC_DATA] [DEMOG…" at bounding box center [403, 467] width 572 height 478
click at [247, 114] on div "[PERSON_NAME][EMAIL_ADDRESS][PERSON_NAME][DOMAIN_NAME]" at bounding box center [261, 124] width 326 height 33
click at [677, 206] on button "Save" at bounding box center [671, 213] width 35 height 14
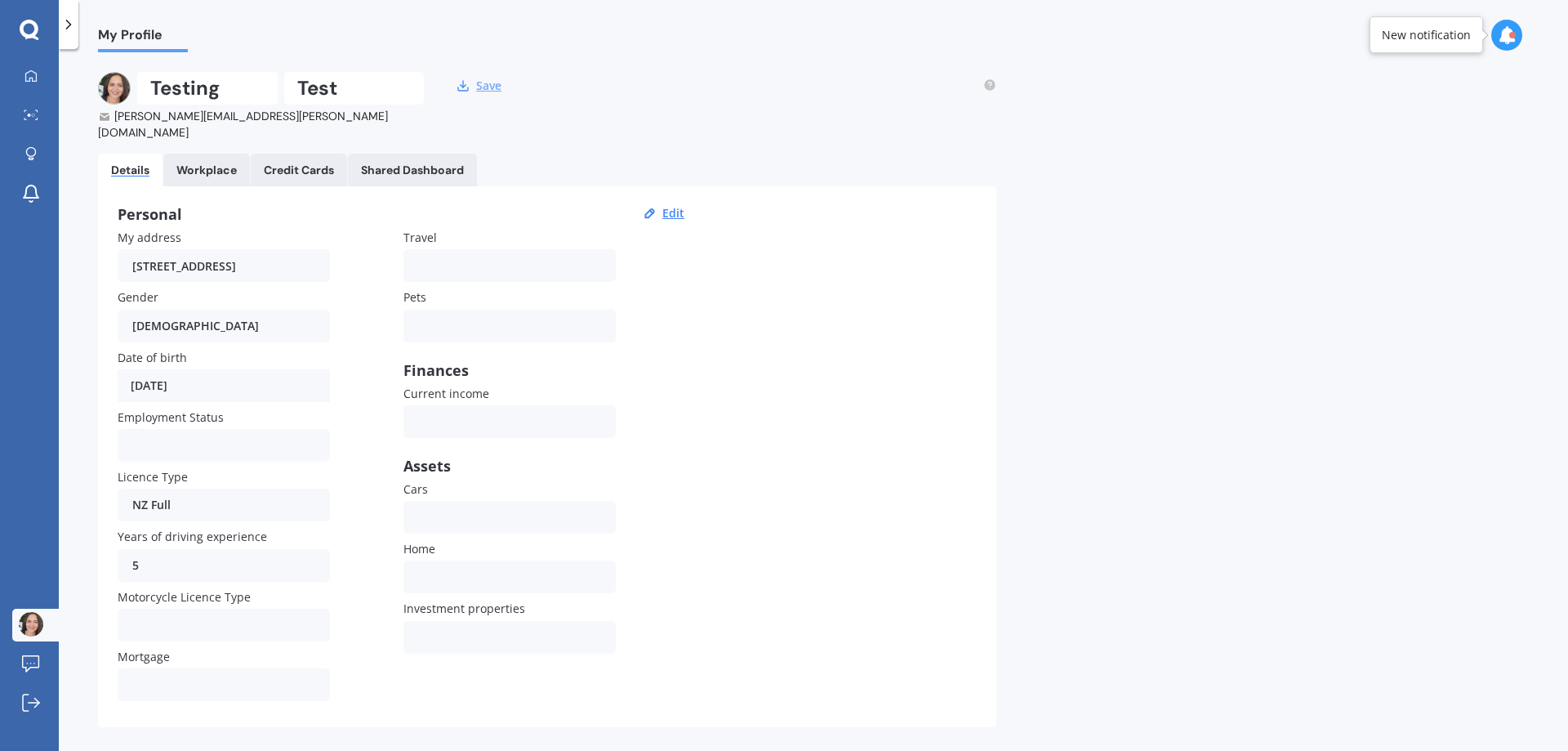
click at [495, 89] on button "Save" at bounding box center [488, 86] width 35 height 14
click at [21, 74] on div at bounding box center [31, 77] width 24 height 14
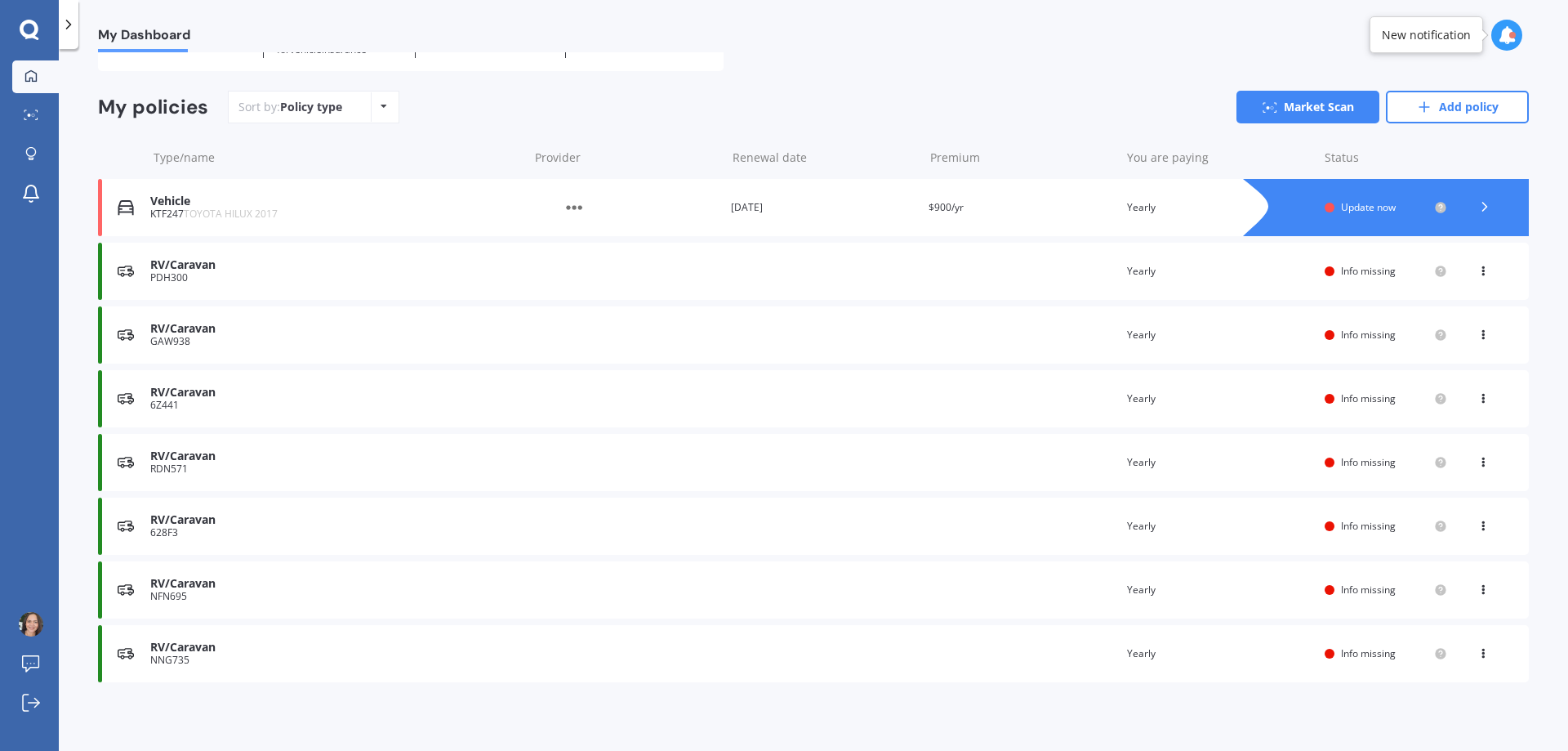
scroll to position [115, 0]
click at [1211, 270] on div "You are paying Yearly" at bounding box center [1219, 271] width 185 height 16
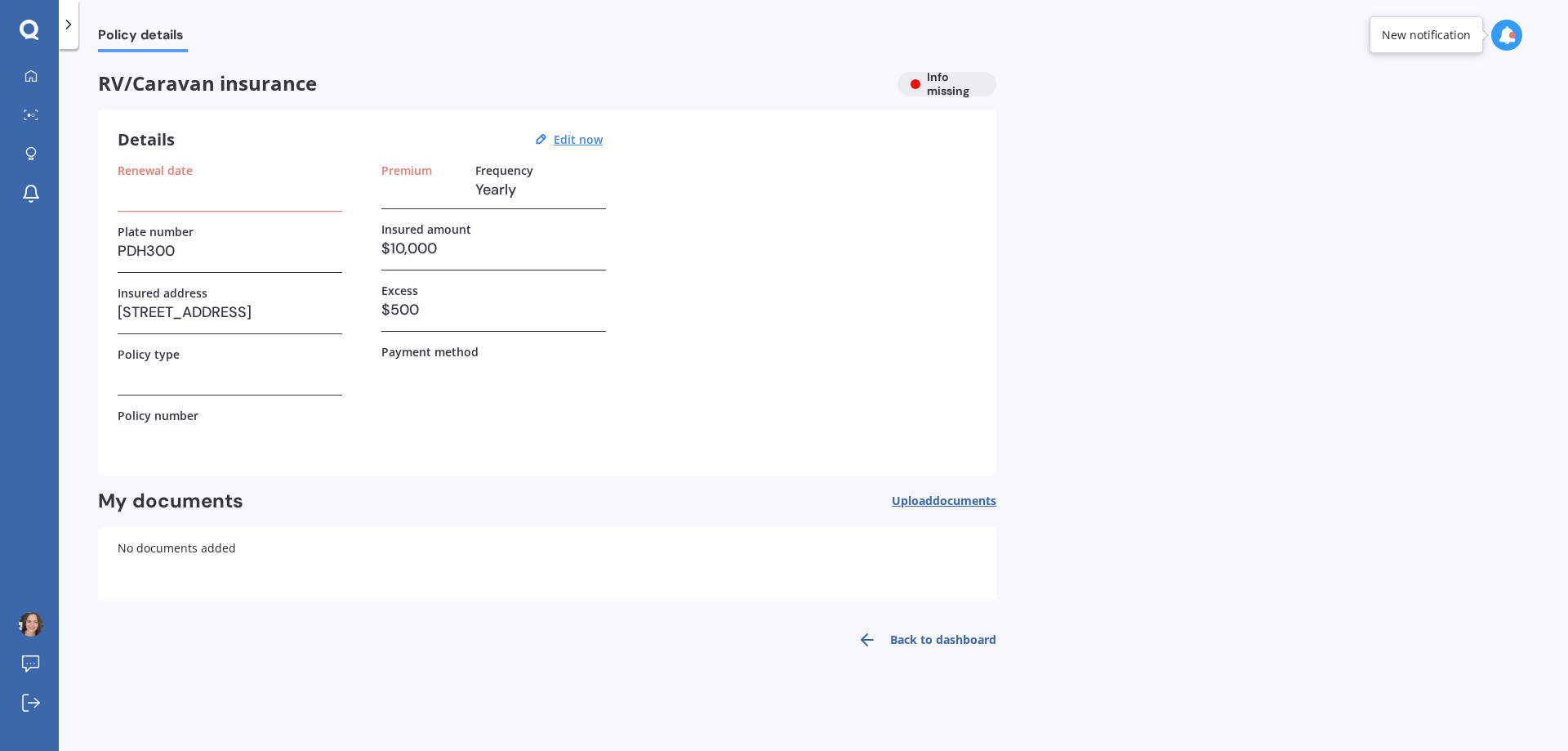
click at [659, 369] on div "Renewal date Plate number PDH300 Insured address [STREET_ADDRESS] Policy type P…" at bounding box center [547, 309] width 860 height 293
click at [669, 392] on div "Renewal date Plate number PDH300 Insured address [STREET_ADDRESS] Policy type P…" at bounding box center [547, 309] width 860 height 293
drag, startPoint x: 878, startPoint y: 276, endPoint x: 868, endPoint y: 276, distance: 10.0
click at [877, 276] on div "Renewal date Plate number PDH300 Insured address [STREET_ADDRESS] Policy type P…" at bounding box center [547, 309] width 860 height 293
click at [809, 347] on div "Renewal date Plate number PDH300 Insured address [STREET_ADDRESS] Policy type P…" at bounding box center [547, 309] width 860 height 293
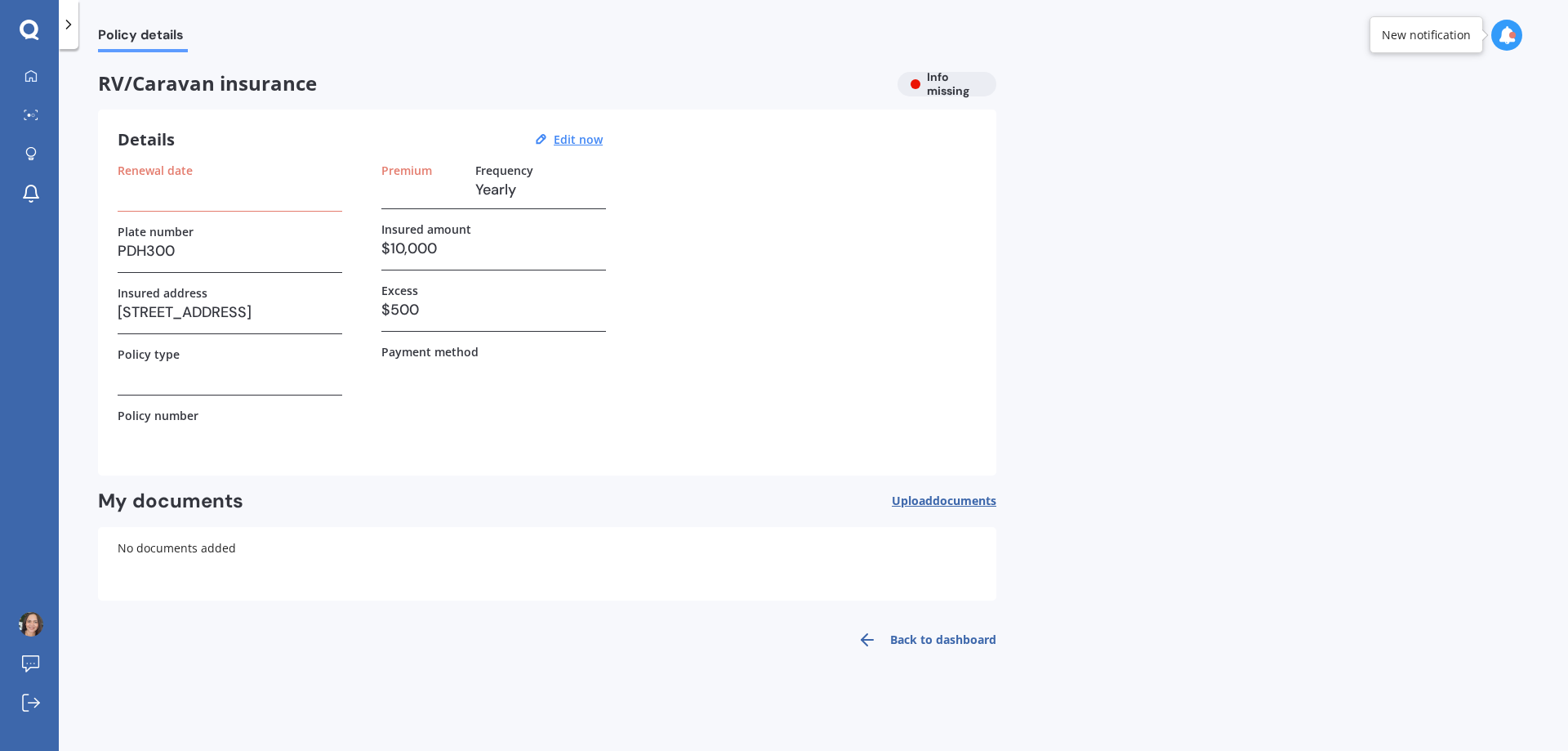
click at [752, 304] on div "Renewal date Plate number PDH300 Insured address [STREET_ADDRESS] Policy type P…" at bounding box center [547, 309] width 860 height 293
click at [52, 57] on div "My Dashboard Market Scan Explore insurance Notifications Testing Test Submit fe…" at bounding box center [29, 375] width 59 height 751
click at [31, 82] on icon at bounding box center [31, 76] width 13 height 13
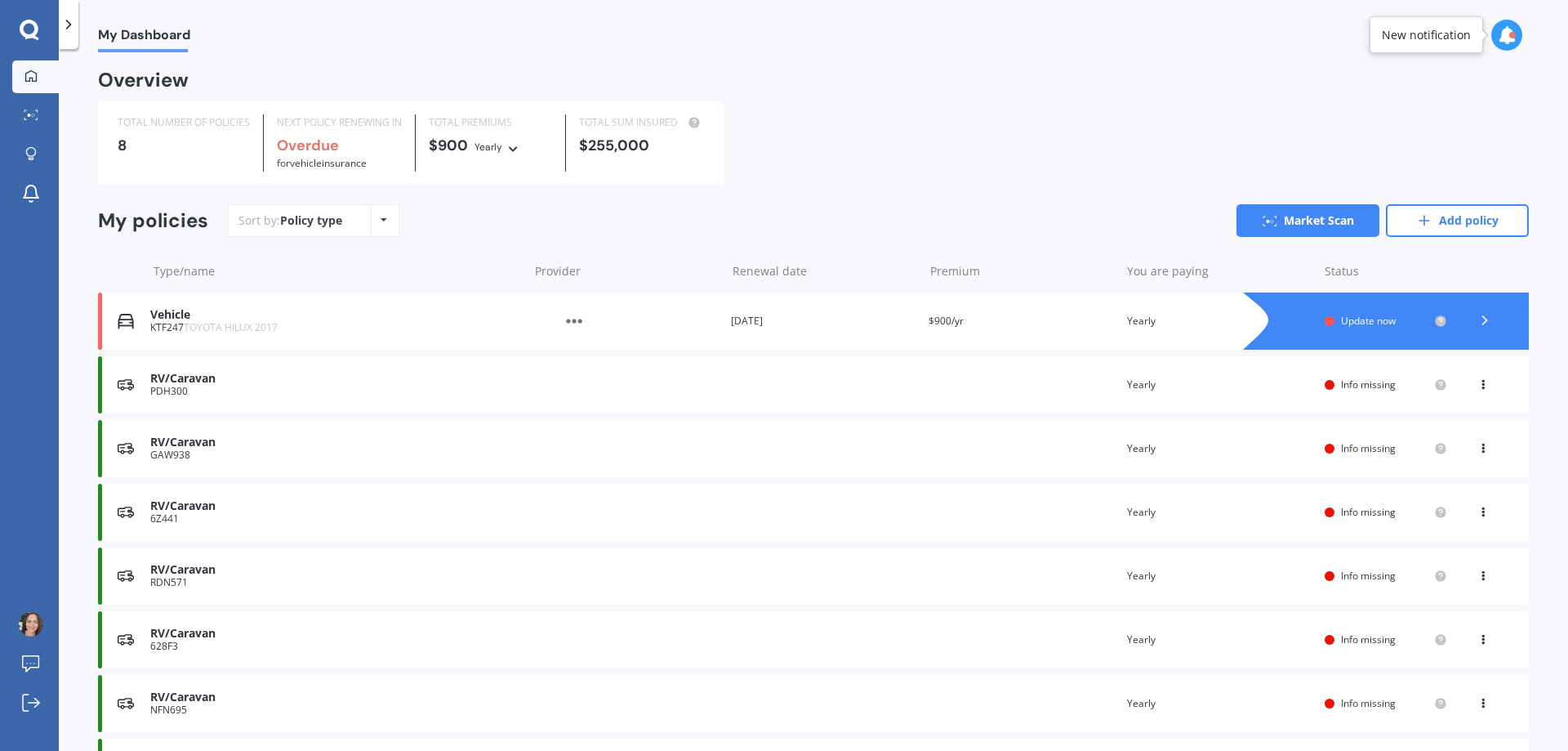
click at [1515, 24] on div at bounding box center [1506, 35] width 31 height 31
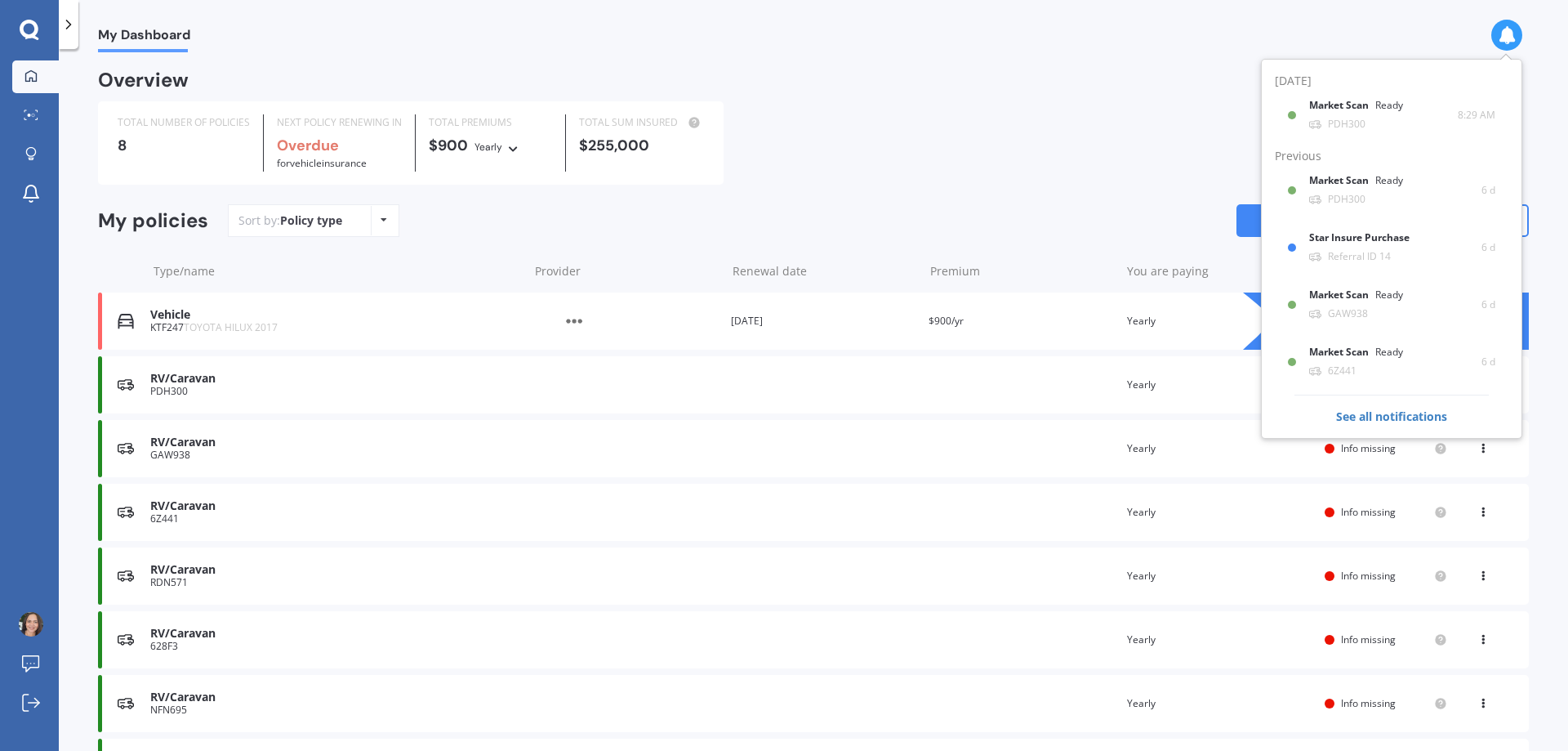
click at [878, 140] on div "TOTAL NUMBER OF POLICIES 8 NEXT POLICY RENEWING IN Overdue for Vehicle insuranc…" at bounding box center [813, 143] width 1431 height 83
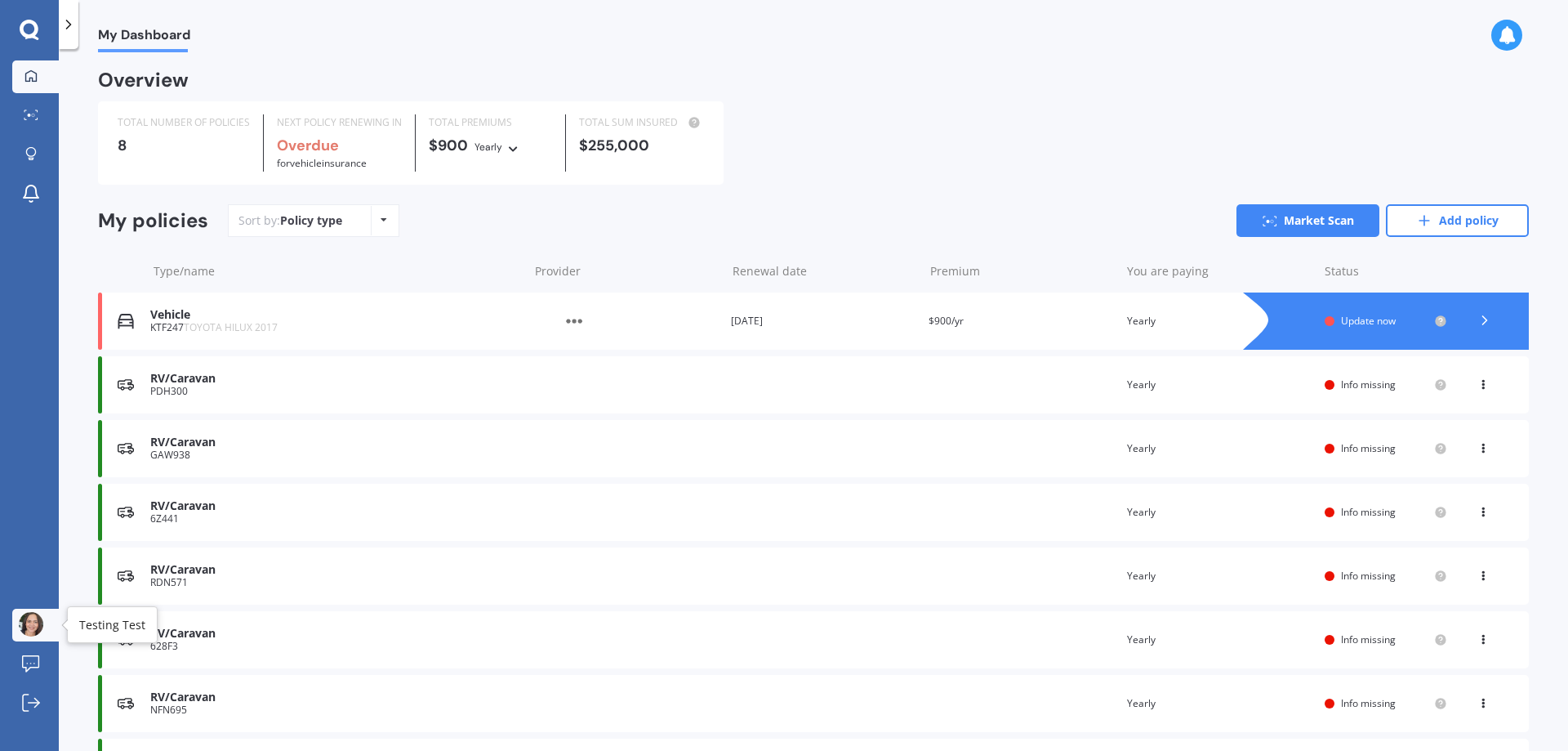
click at [39, 634] on div at bounding box center [31, 624] width 24 height 26
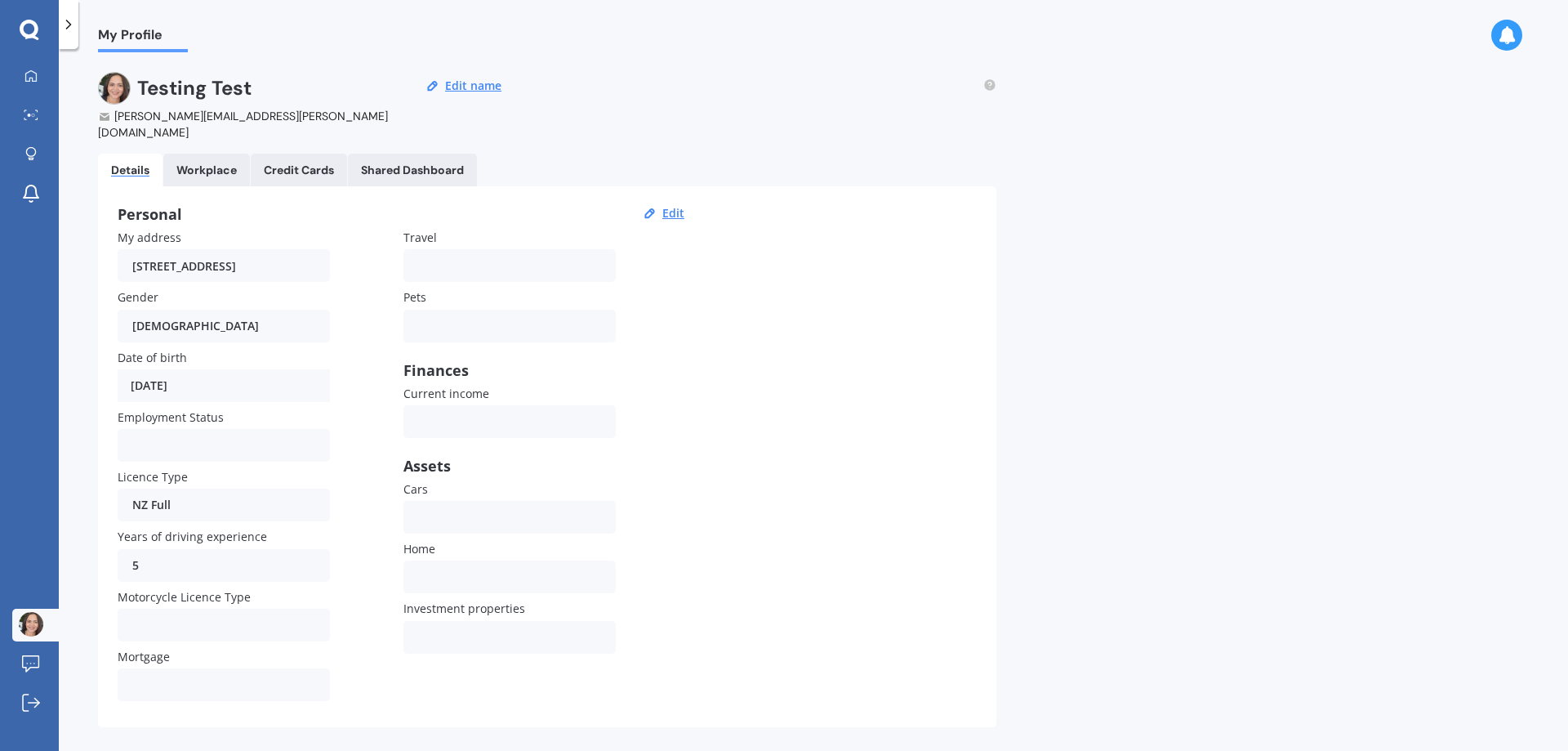
click at [1521, 32] on div at bounding box center [1506, 35] width 31 height 31
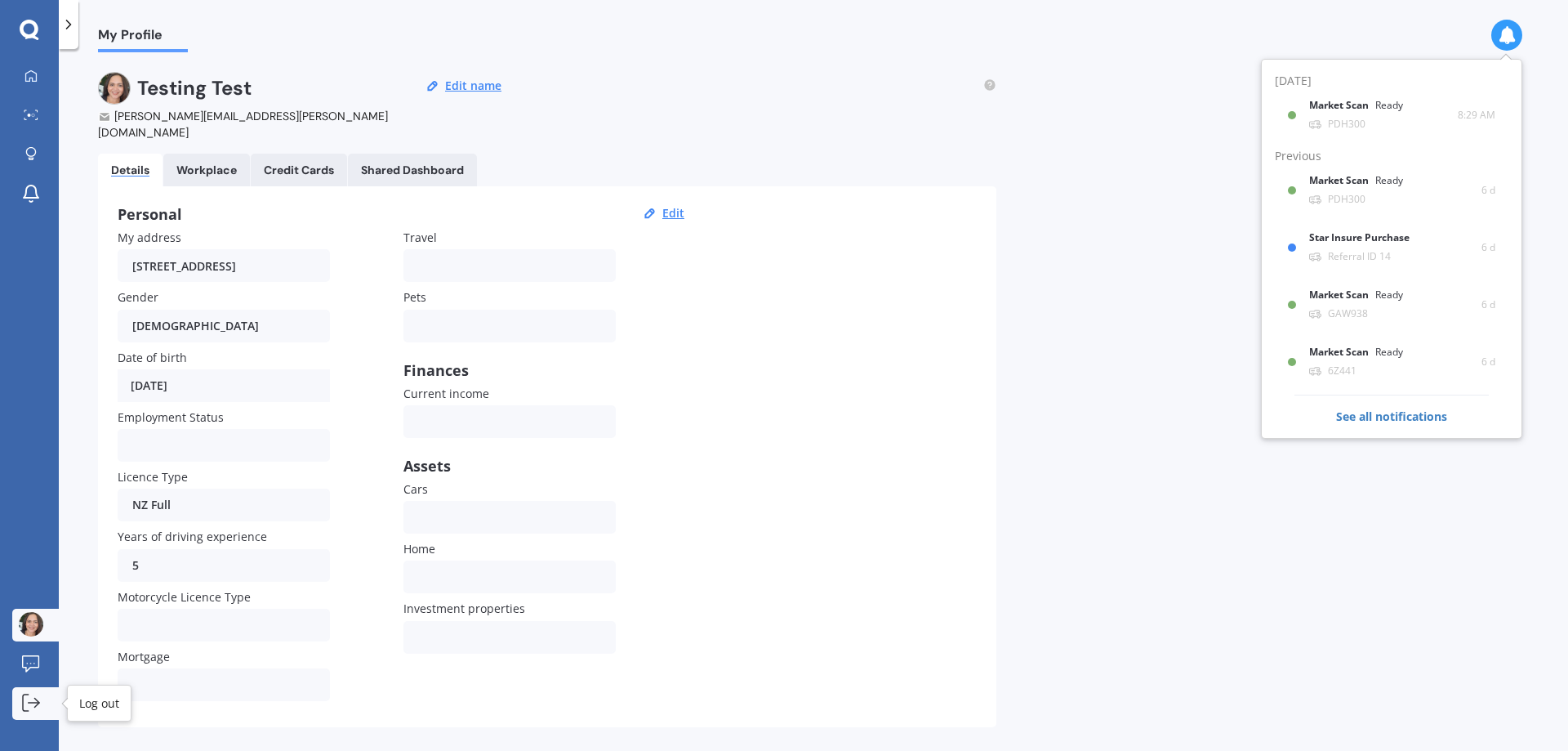
click at [17, 712] on link "Log out" at bounding box center [35, 703] width 46 height 33
